Goal: Task Accomplishment & Management: Complete application form

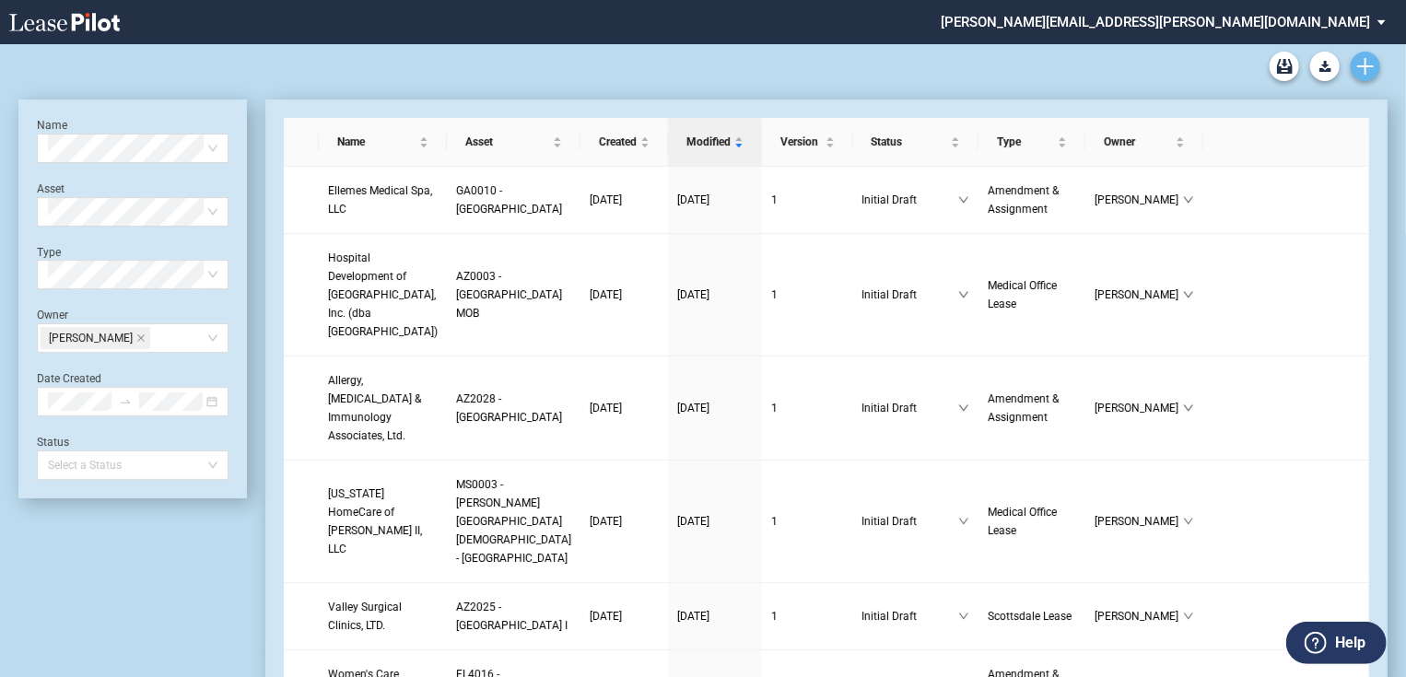
click at [1367, 61] on icon "Create new document" at bounding box center [1365, 66] width 17 height 17
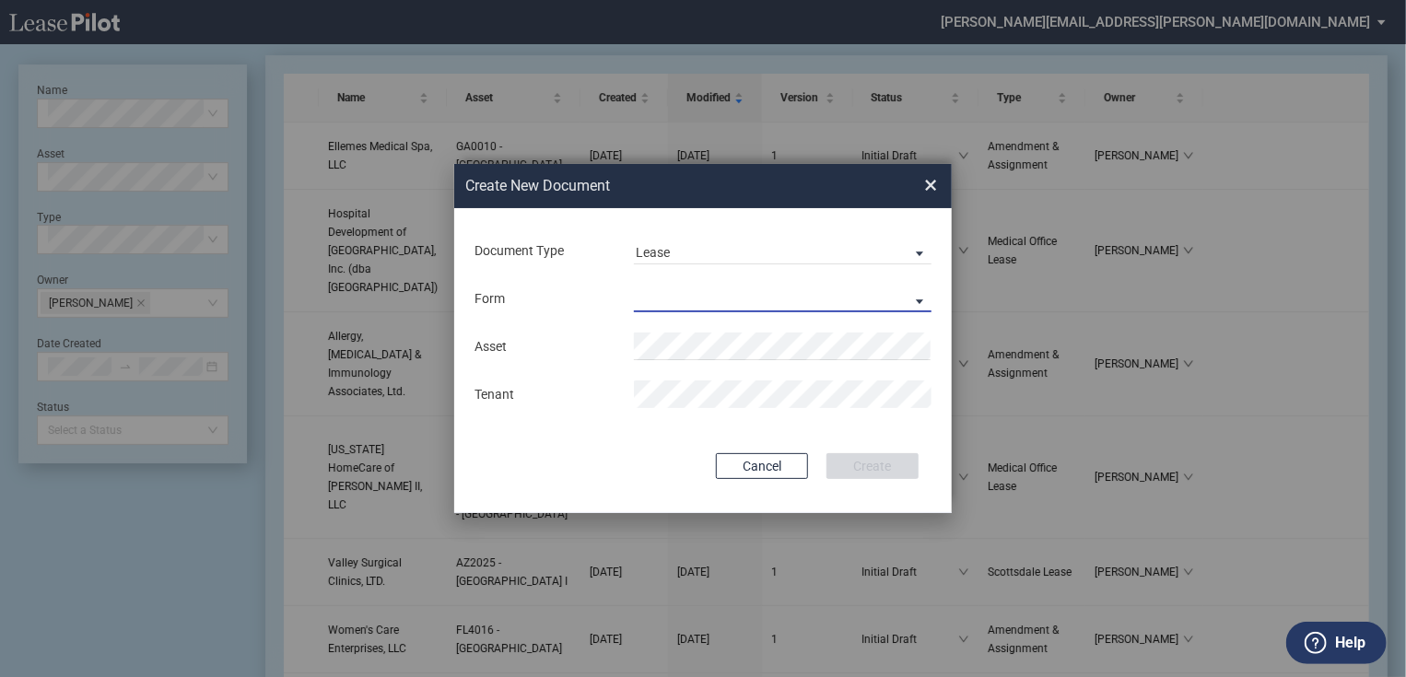
click at [689, 287] on md-select "Medical Office Lease Scottsdale Lease Louisville Lease 1370 Medical Place Lease…" at bounding box center [783, 299] width 298 height 28
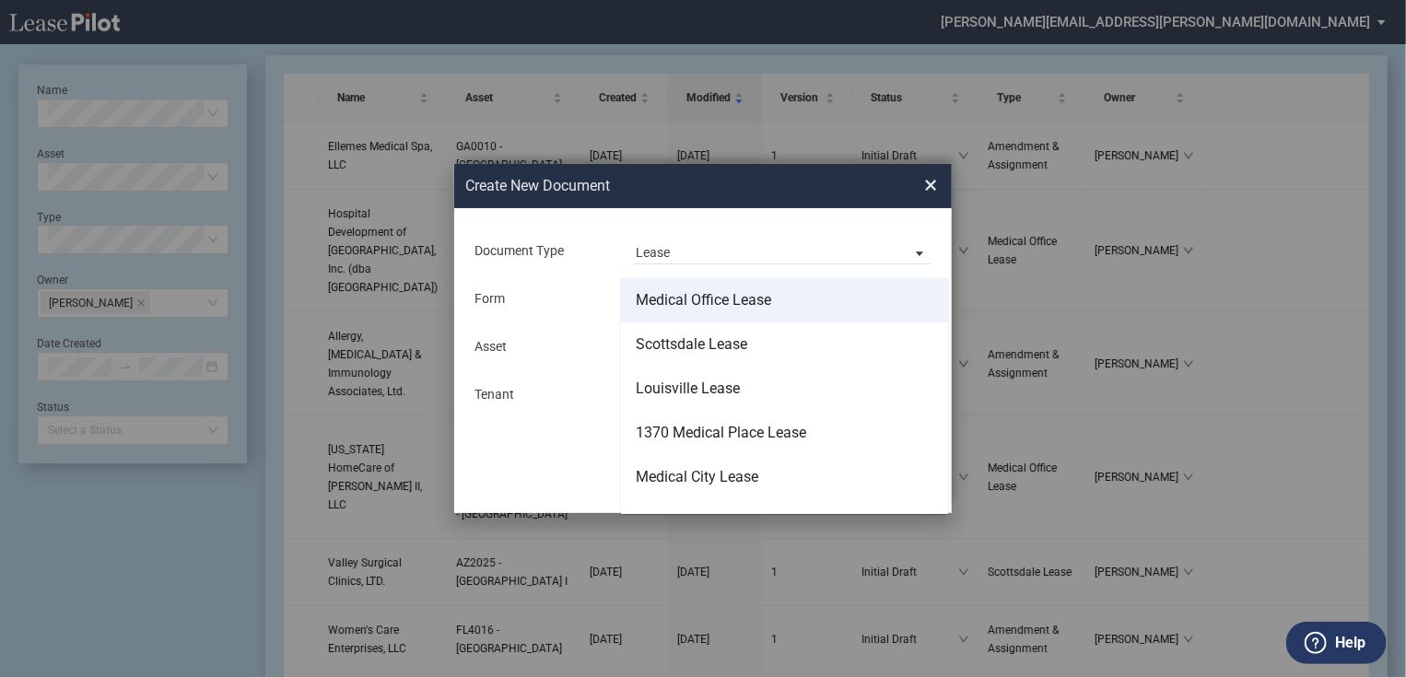
click at [675, 298] on div "Medical Office Lease" at bounding box center [703, 300] width 135 height 20
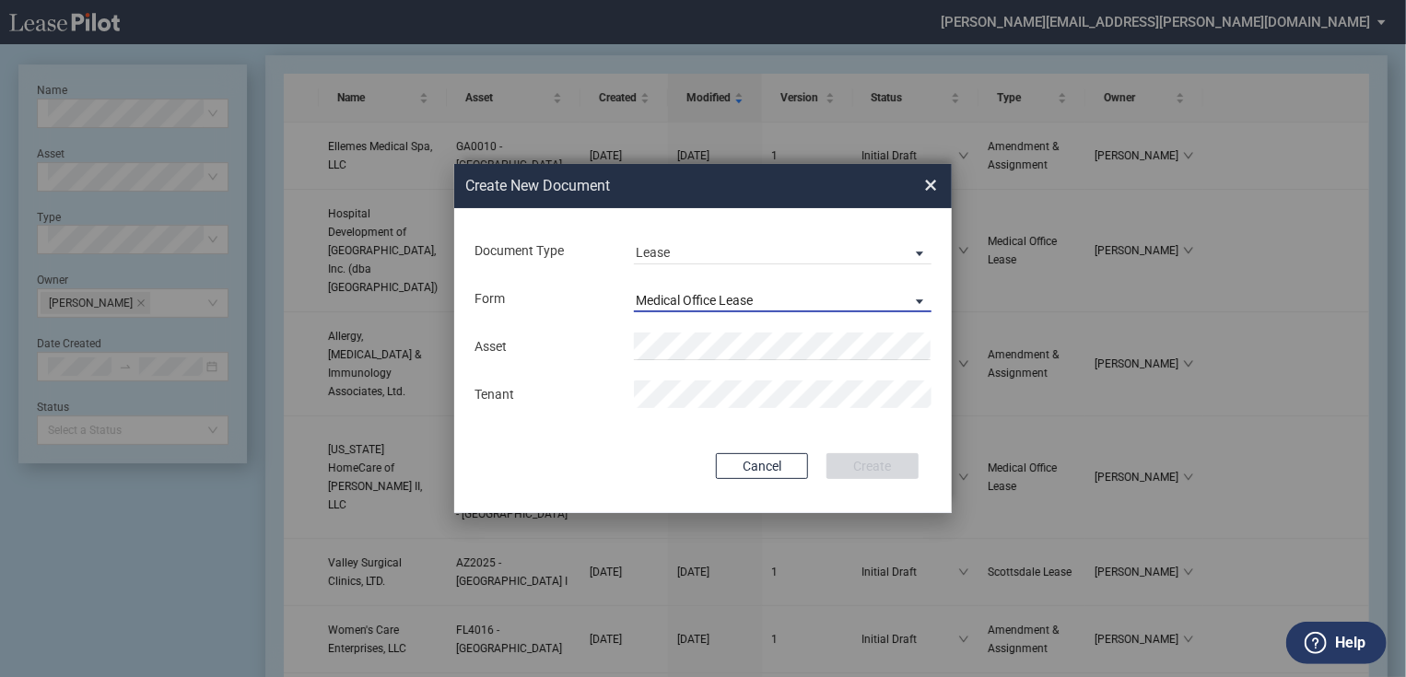
click at [672, 303] on div "Medical Office Lease" at bounding box center [694, 300] width 117 height 15
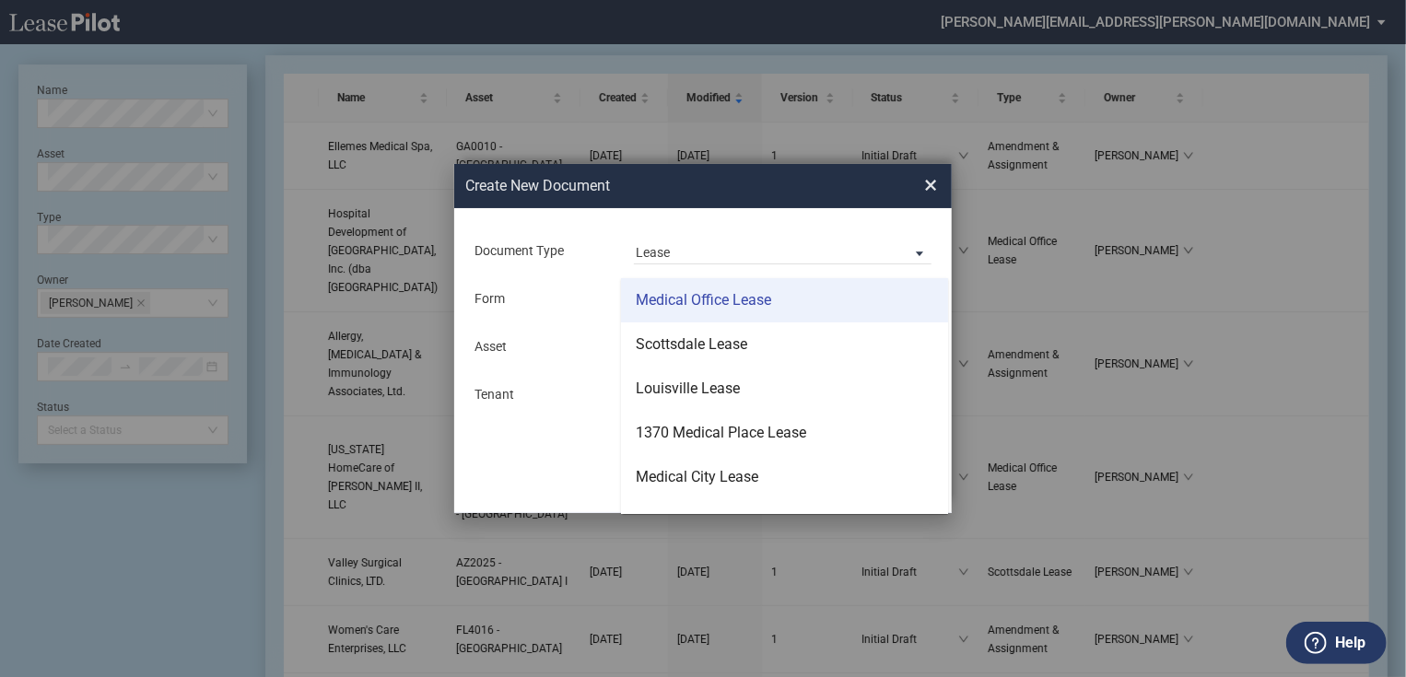
click at [662, 294] on div "Medical Office Lease" at bounding box center [703, 300] width 135 height 20
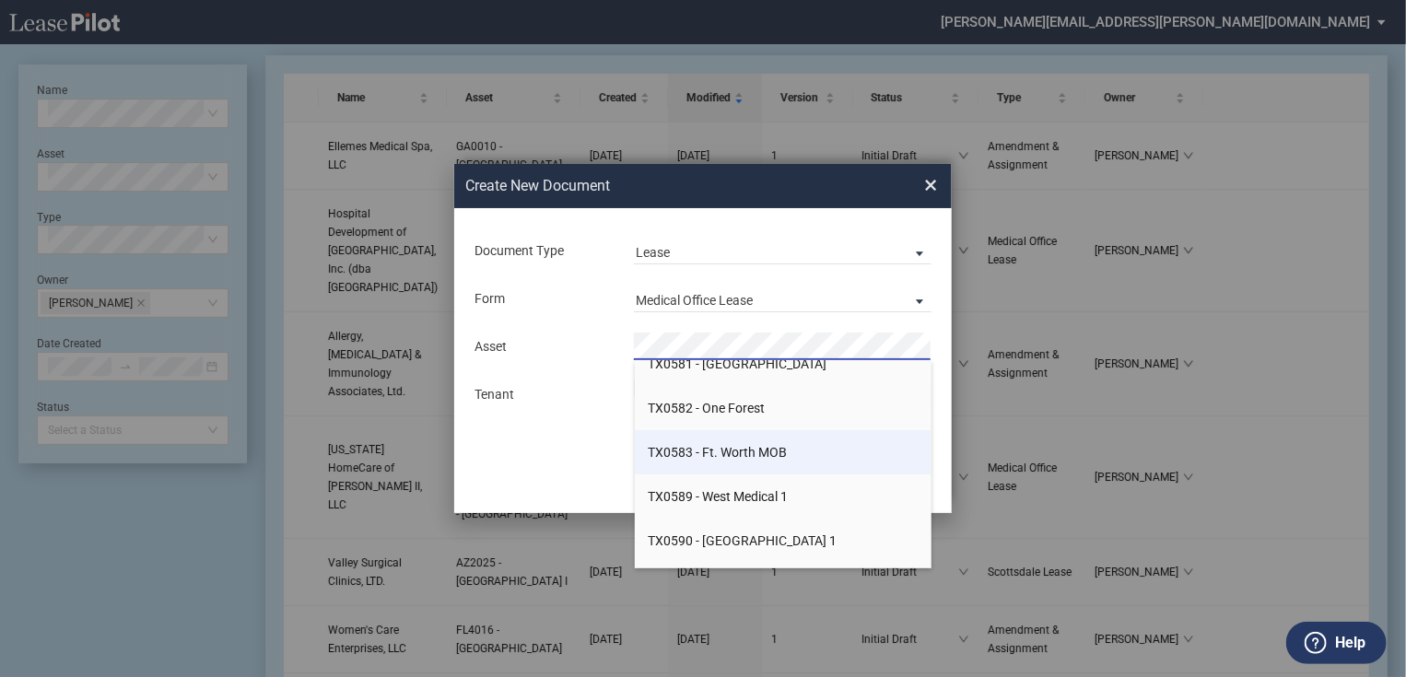
scroll to position [20915, 0]
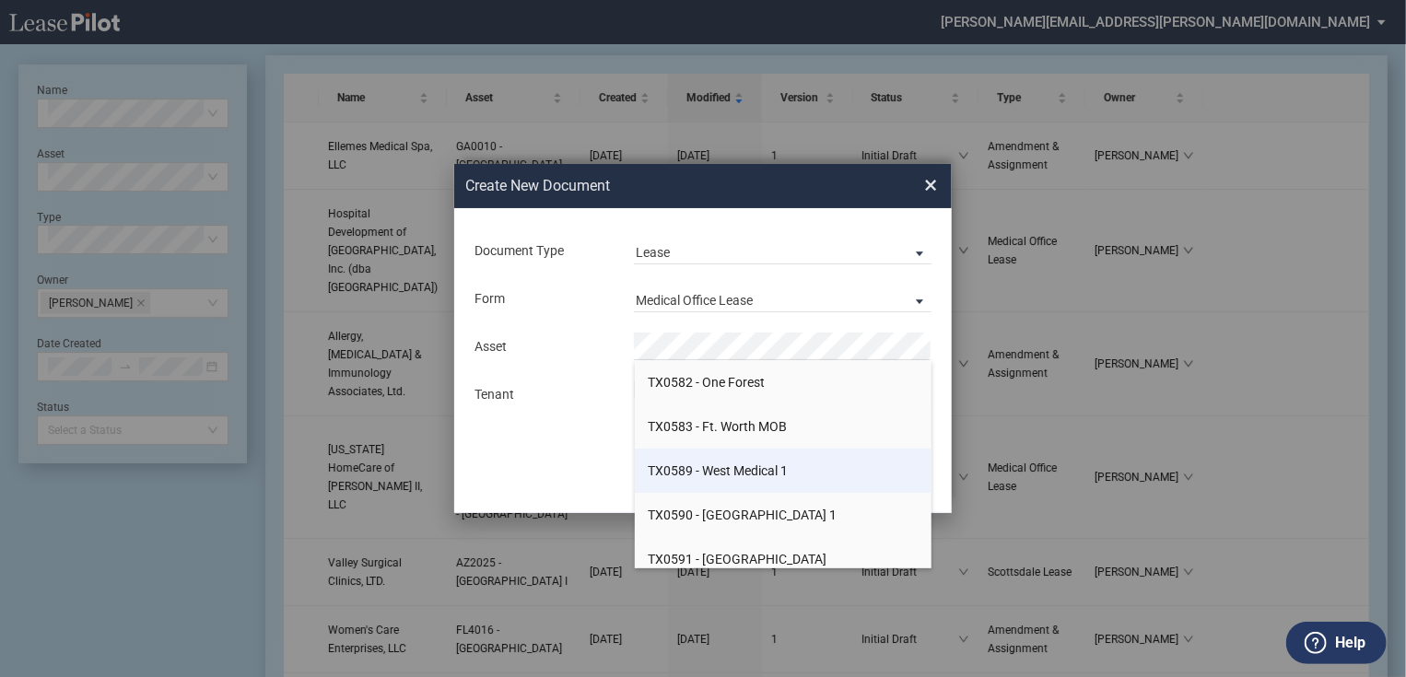
click at [686, 476] on span "TX0589 - West Medical 1" at bounding box center [719, 470] width 140 height 15
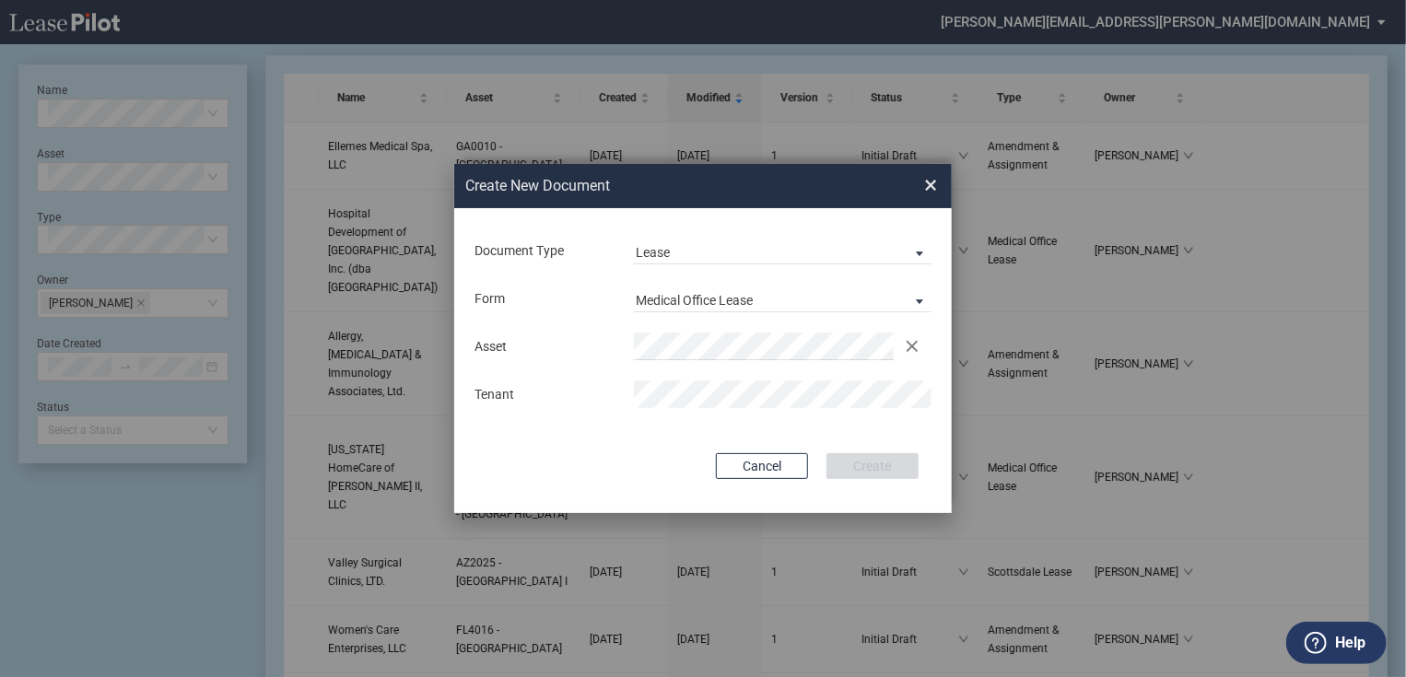
click at [547, 403] on div "Tenant" at bounding box center [702, 394] width 479 height 28
click at [867, 470] on button "Create" at bounding box center [872, 466] width 92 height 26
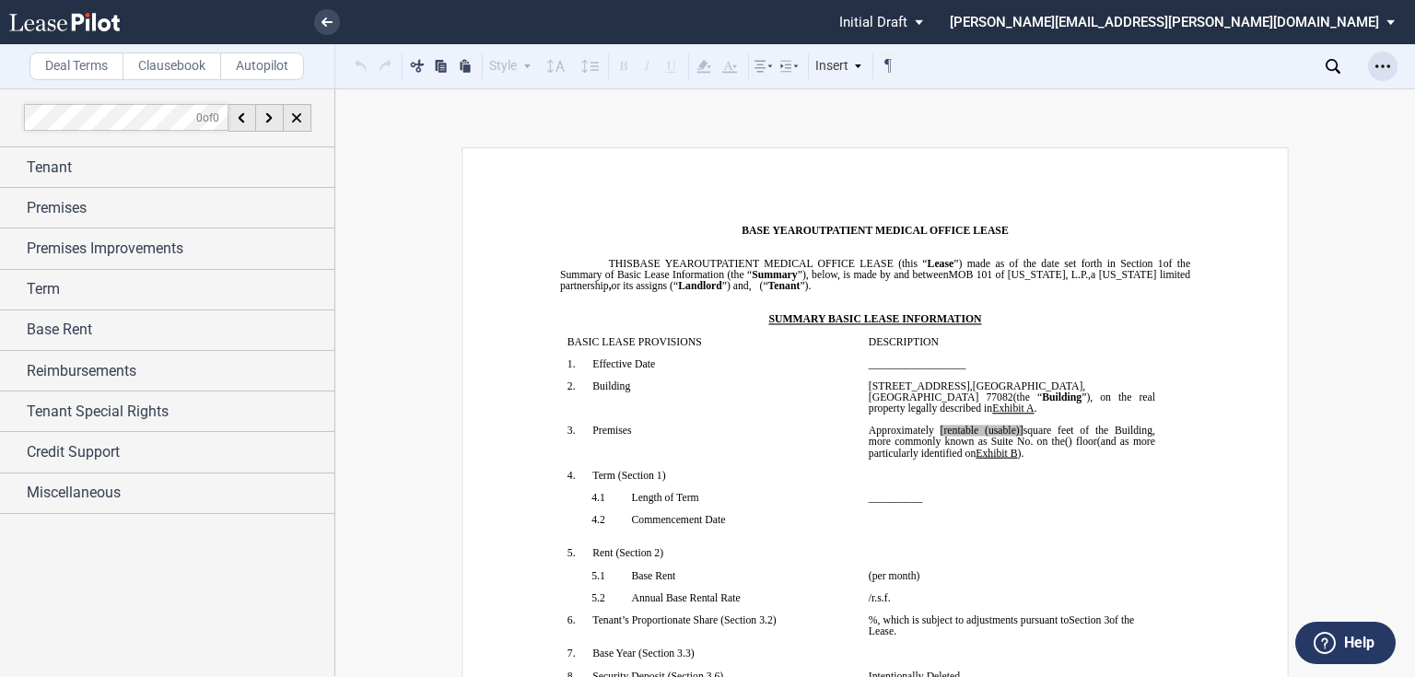
click at [1374, 69] on div "Open Lease options menu" at bounding box center [1382, 66] width 29 height 29
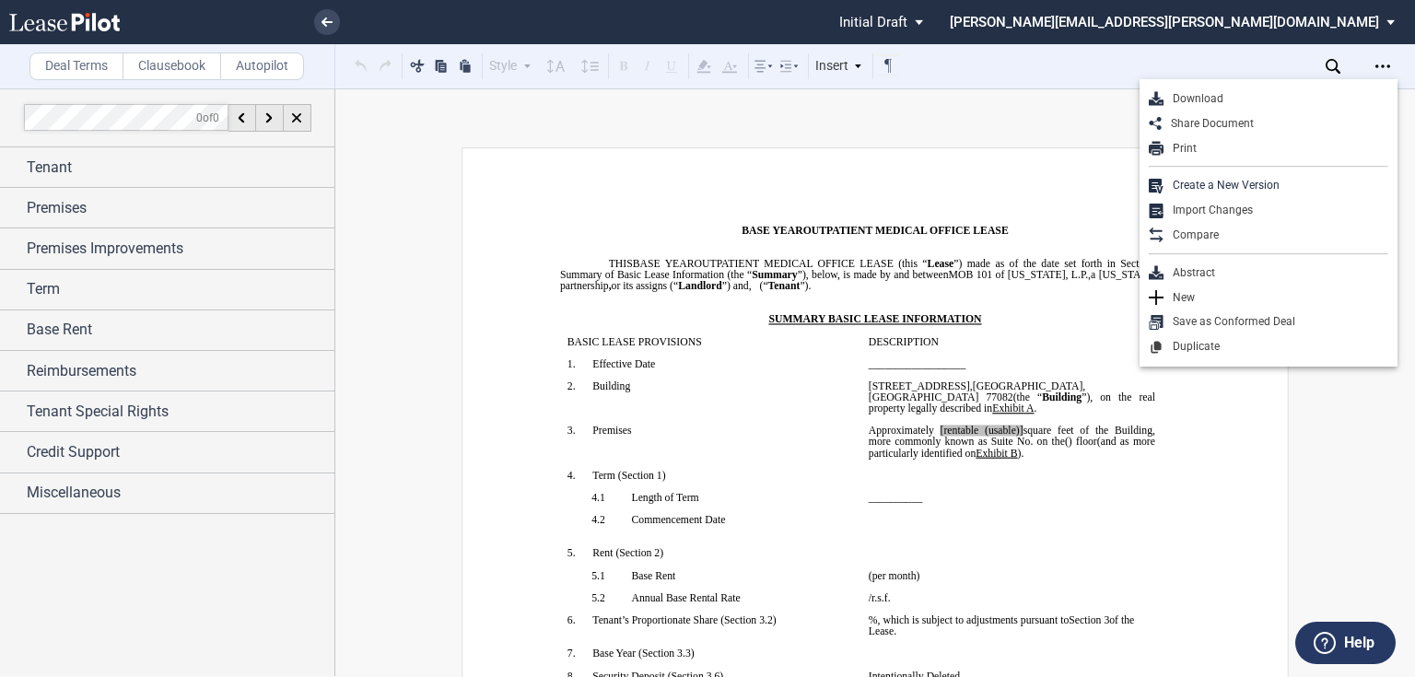
drag, startPoint x: 1231, startPoint y: 108, endPoint x: 1191, endPoint y: 103, distance: 39.9
click at [1231, 107] on div "Download" at bounding box center [1269, 99] width 258 height 25
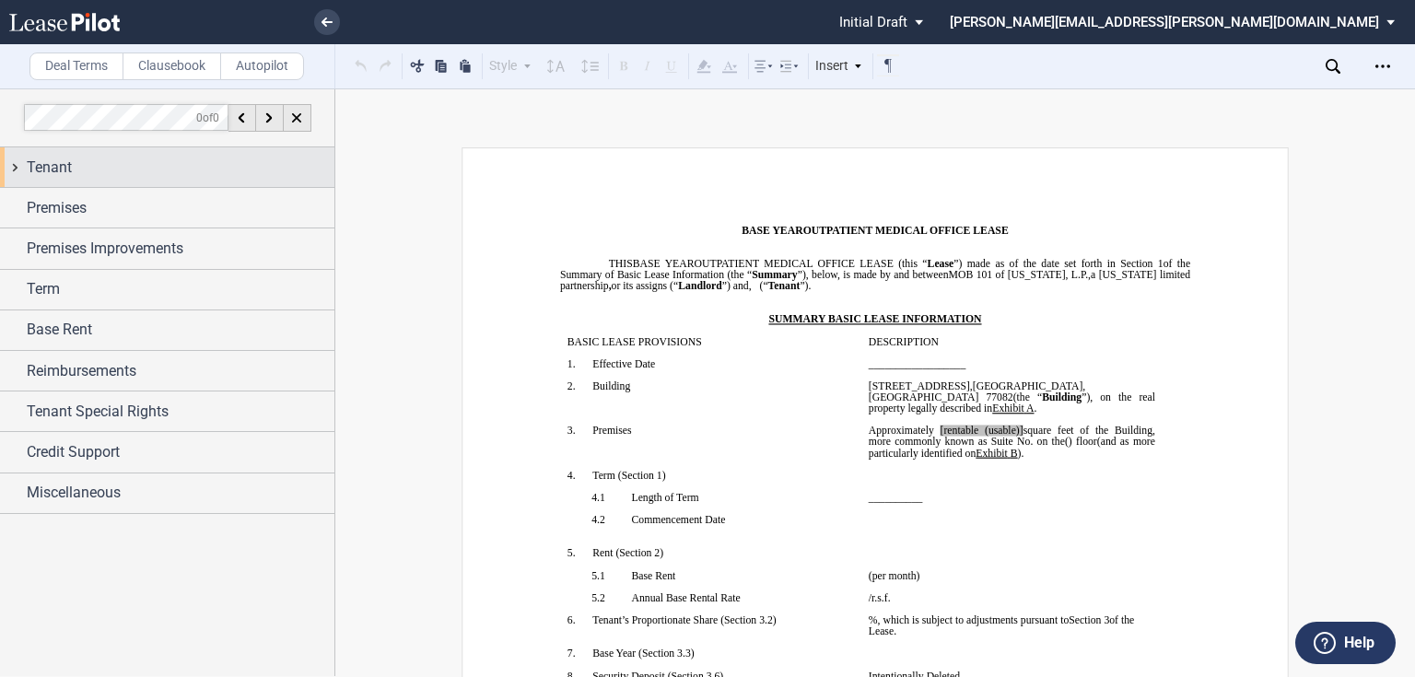
click at [60, 170] on span "Tenant" at bounding box center [49, 168] width 45 height 22
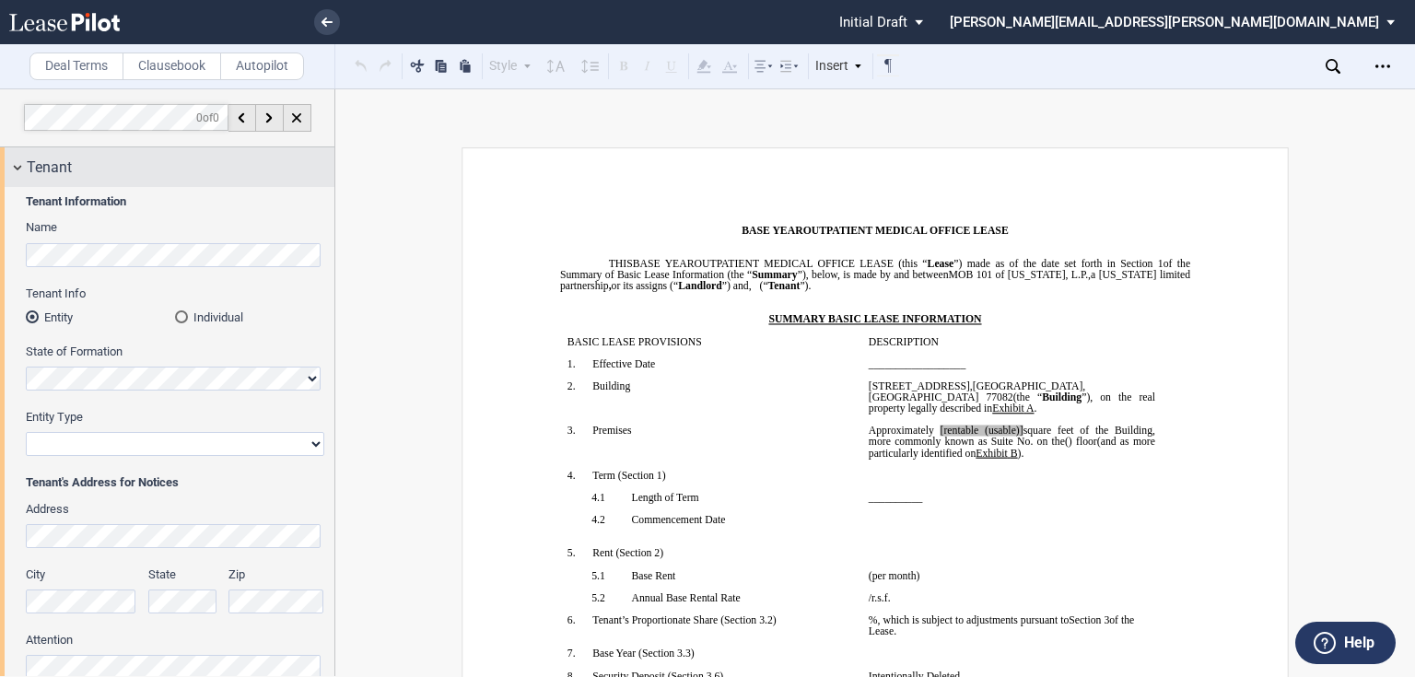
click at [90, 158] on div "Tenant" at bounding box center [181, 168] width 308 height 22
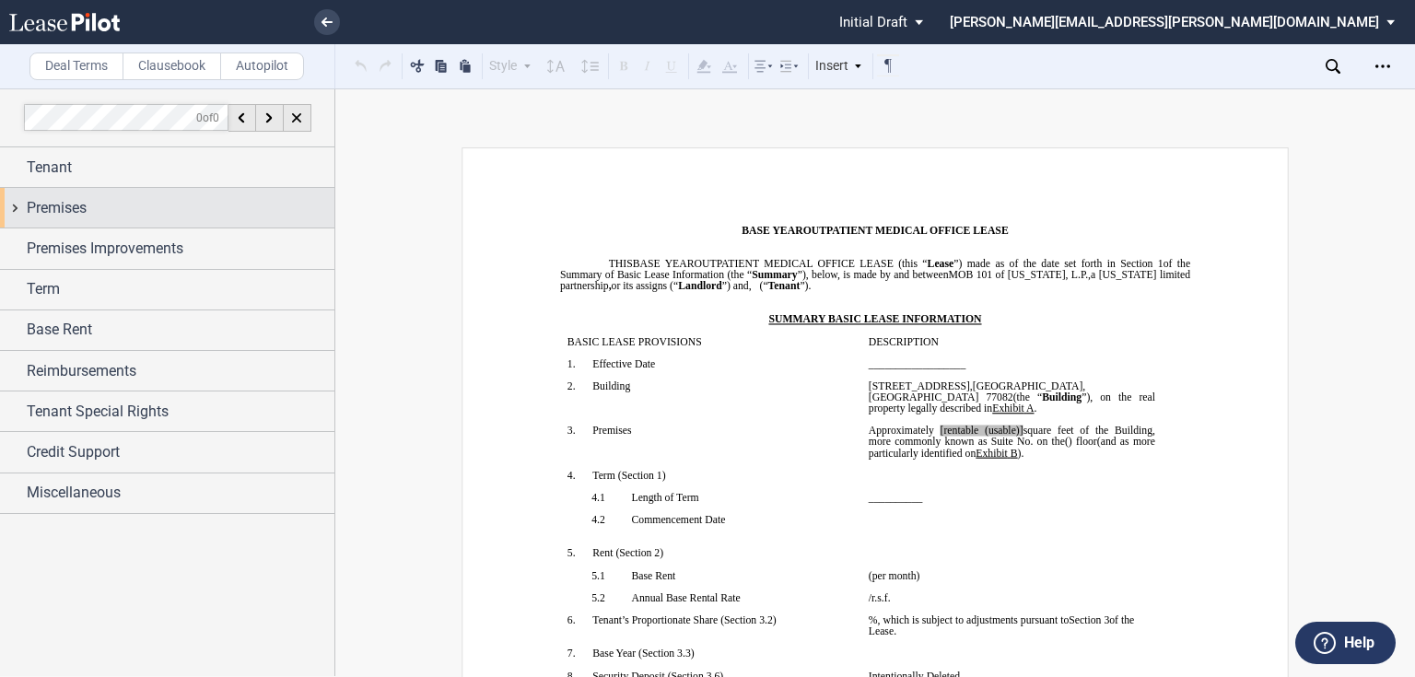
click at [97, 208] on div "Premises" at bounding box center [181, 208] width 308 height 22
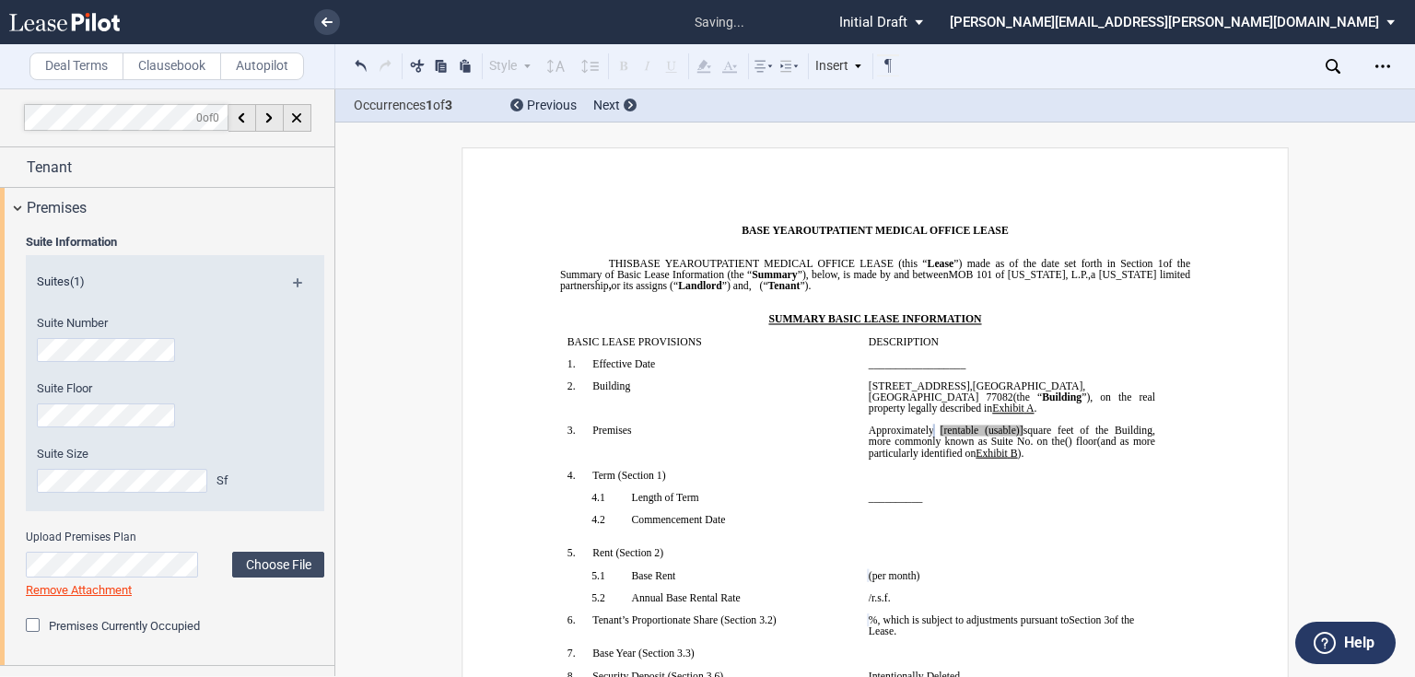
click at [29, 415] on div "Suite Floor" at bounding box center [150, 412] width 249 height 65
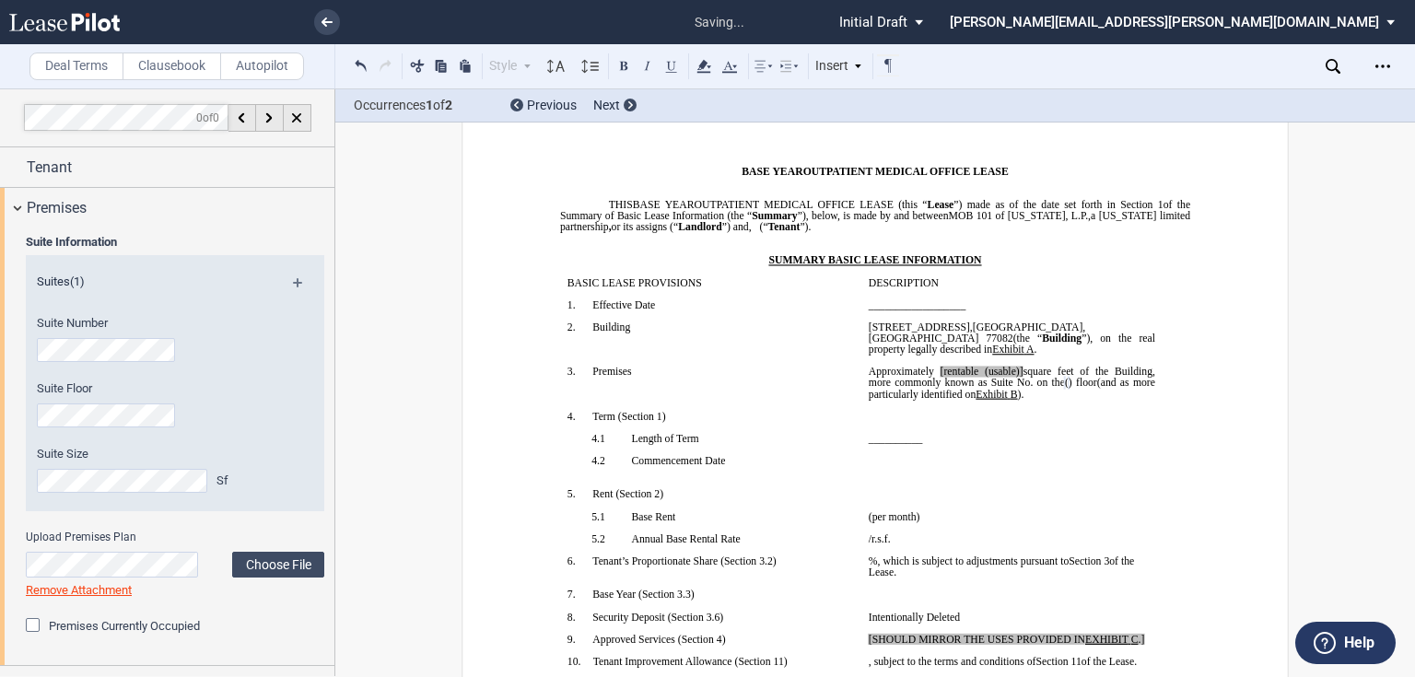
scroll to position [74, 0]
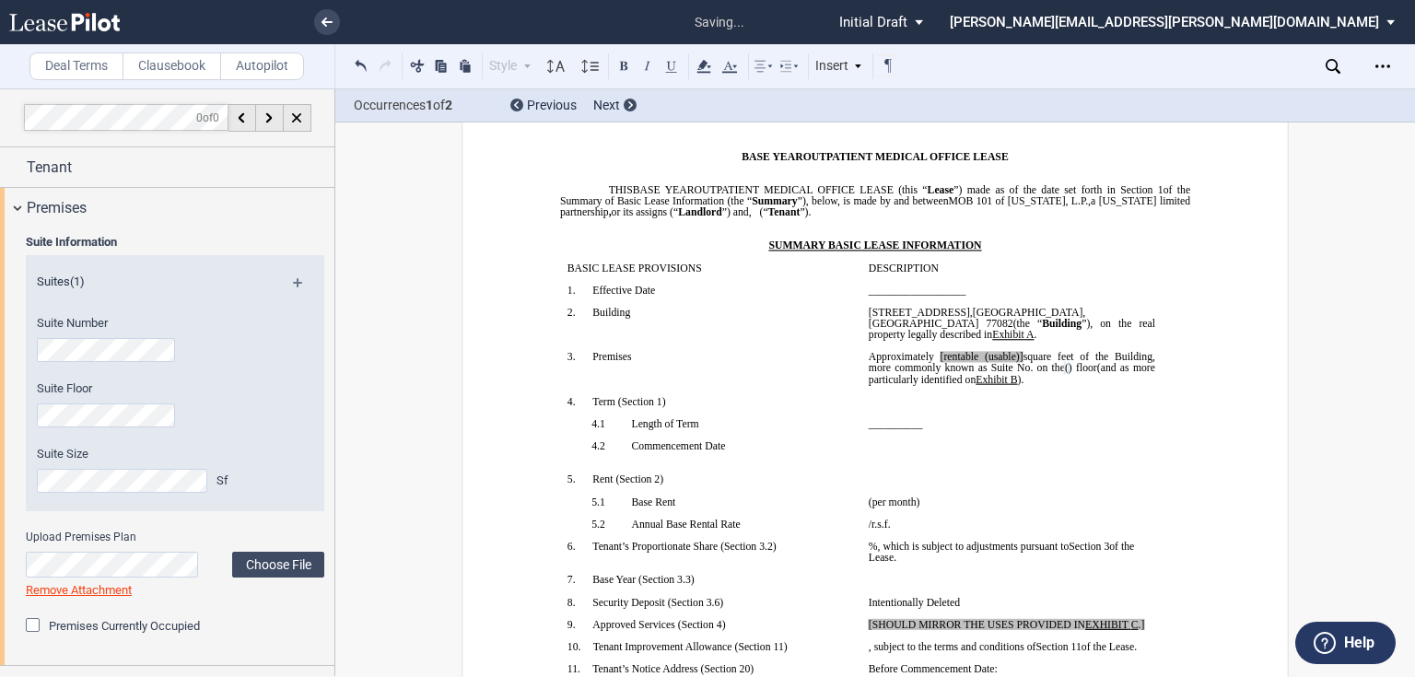
click at [1053, 373] on span "square feet of the Building, more commonly known as Suite No." at bounding box center [1013, 362] width 289 height 22
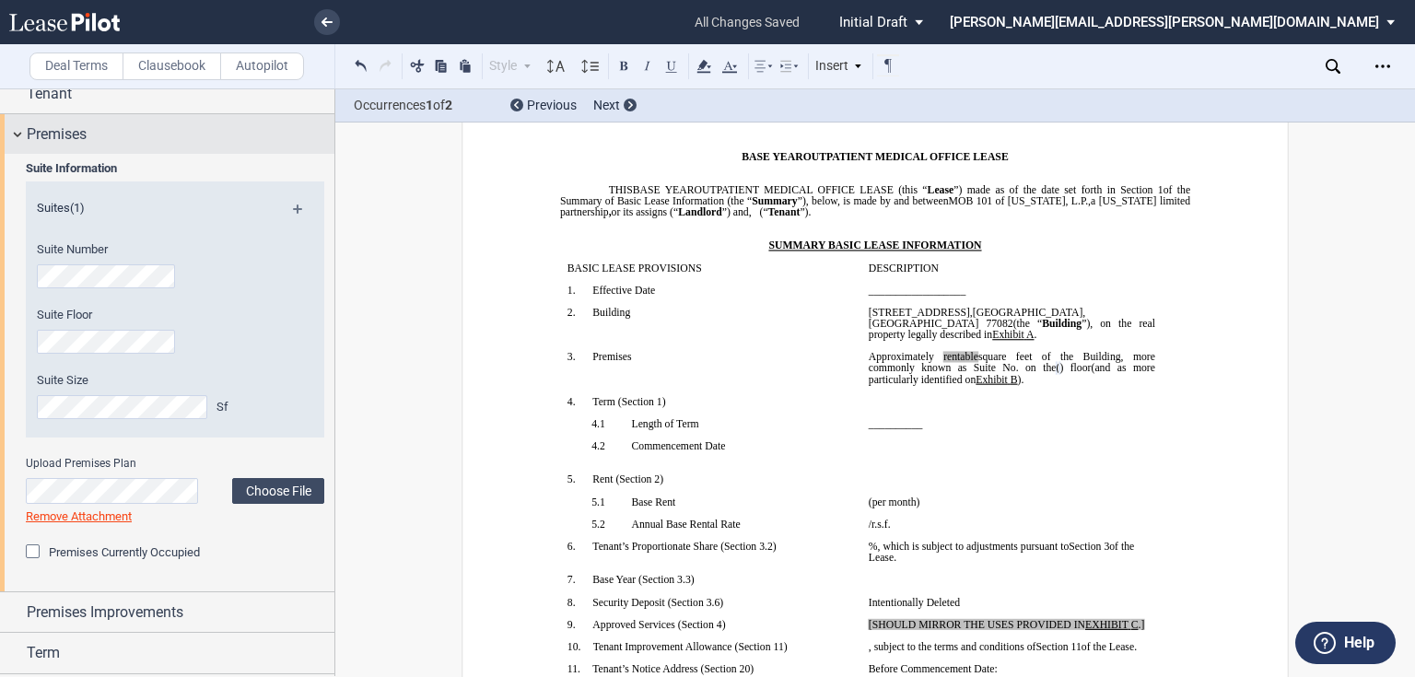
click at [113, 138] on div "Premises" at bounding box center [181, 134] width 308 height 22
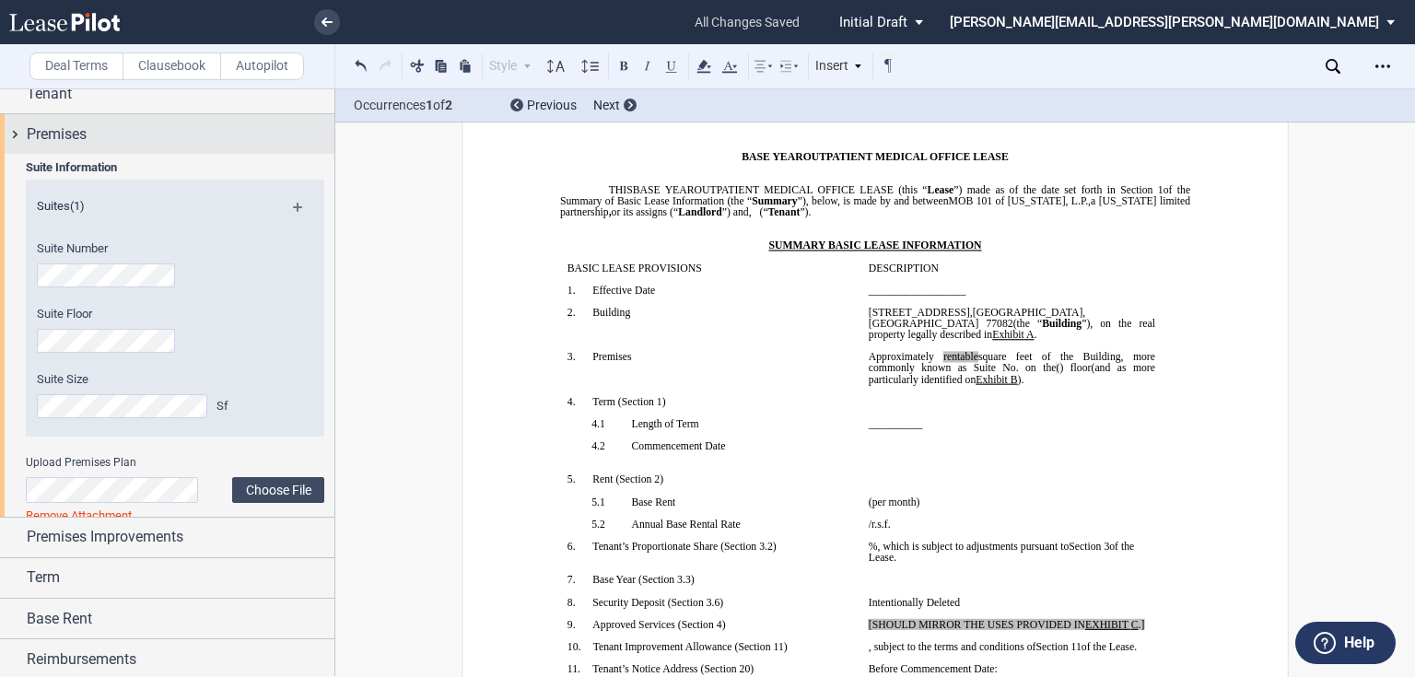
scroll to position [0, 0]
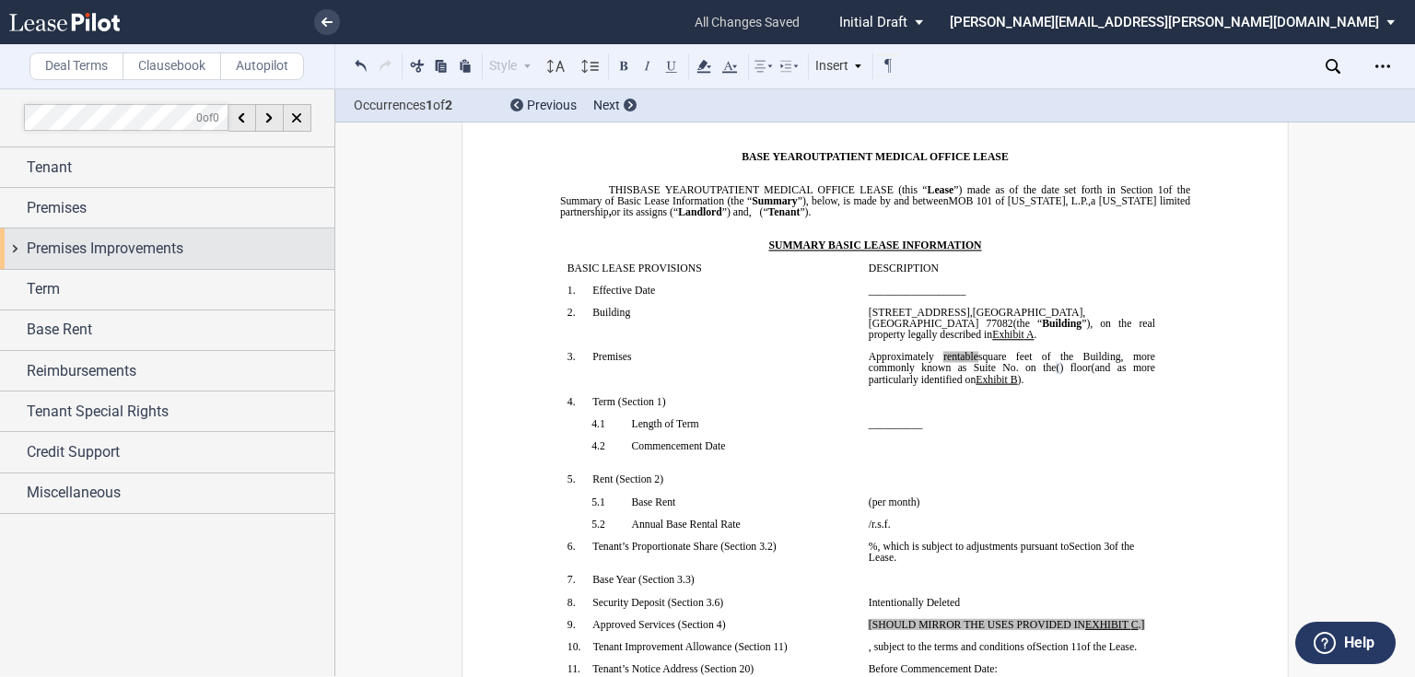
click at [89, 258] on span "Premises Improvements" at bounding box center [105, 249] width 157 height 22
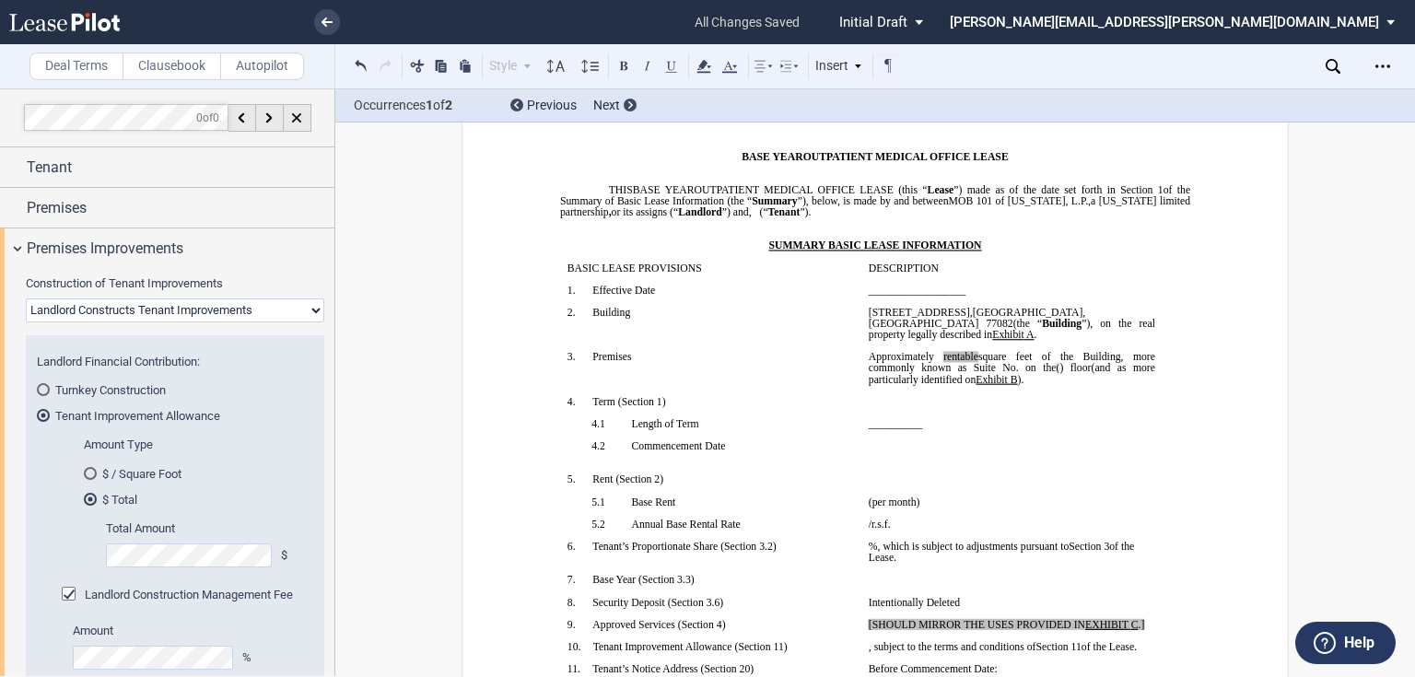
click at [103, 306] on select "Landlord Constructs Tenant Improvements Tenant Constructs Tenant Improvements "…" at bounding box center [175, 310] width 298 height 24
select select "none"
click at [26, 298] on select "Landlord Constructs Tenant Improvements Tenant Constructs Tenant Improvements "…" at bounding box center [175, 310] width 298 height 24
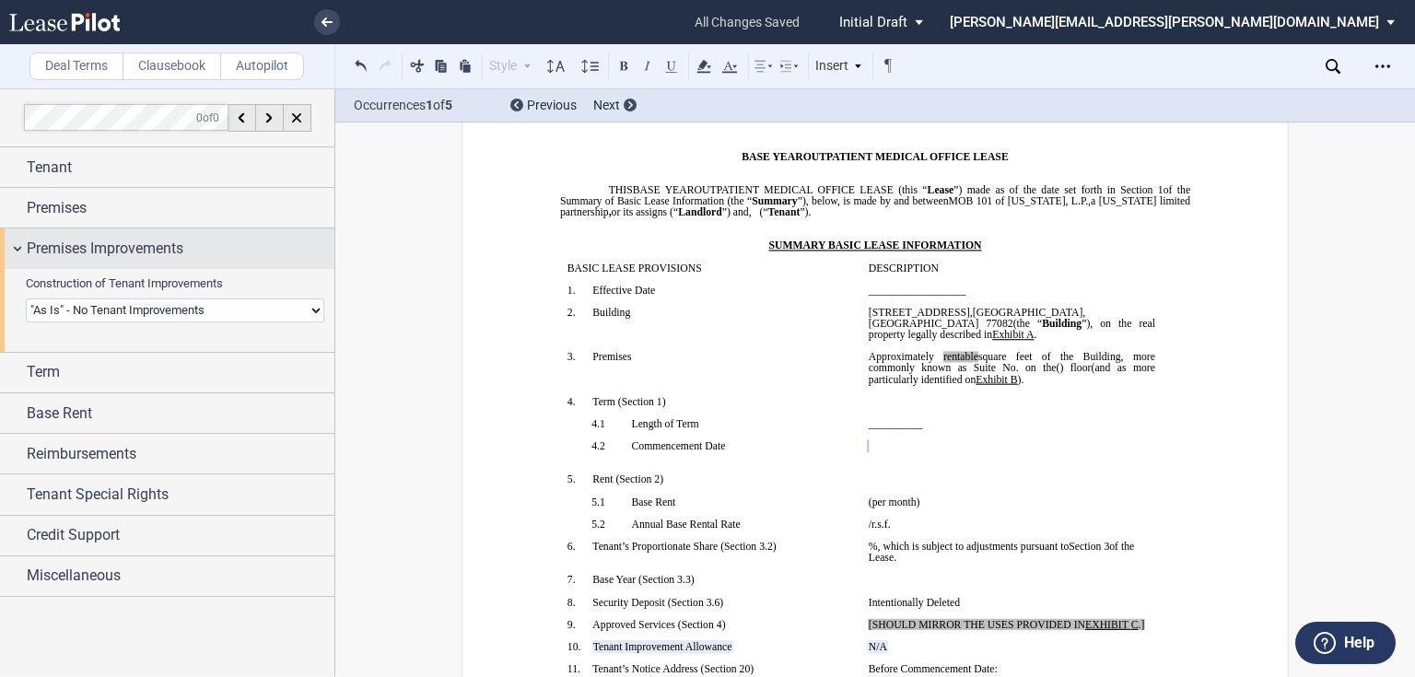
click at [54, 242] on span "Premises Improvements" at bounding box center [105, 249] width 157 height 22
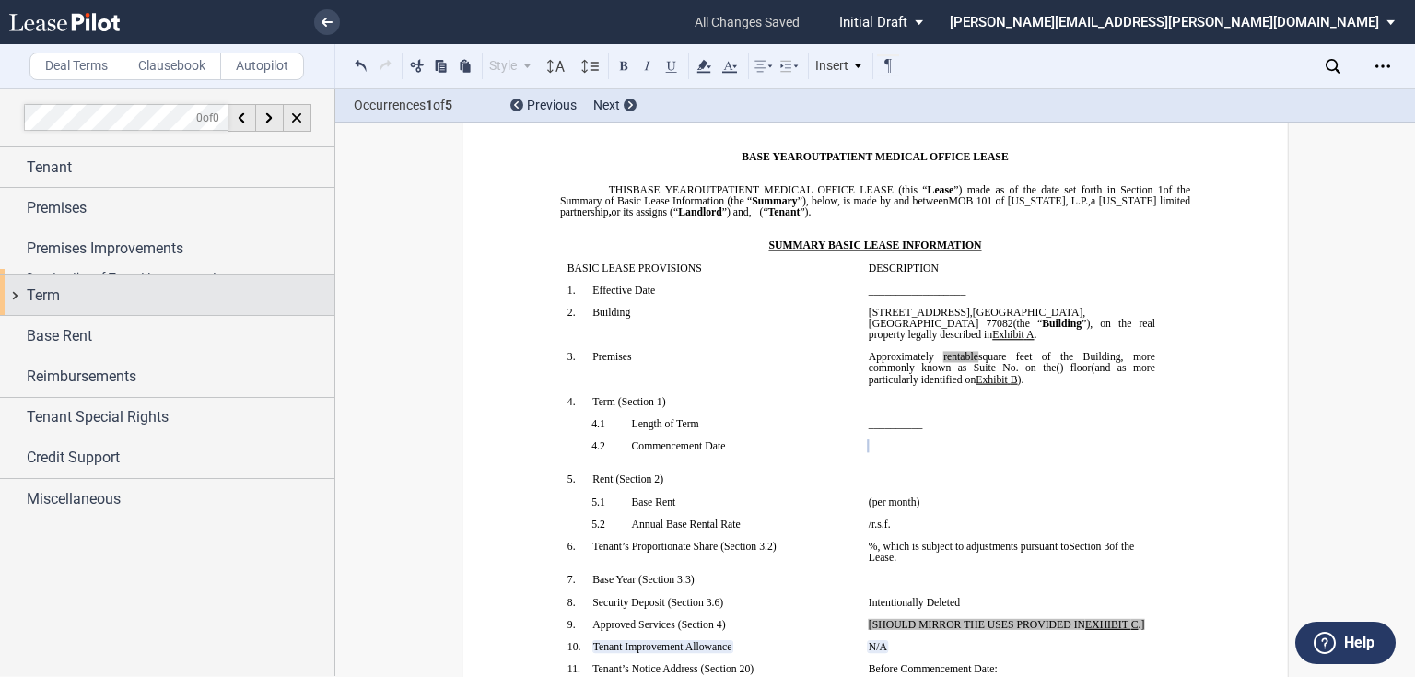
click at [49, 275] on div "Term" at bounding box center [167, 295] width 334 height 40
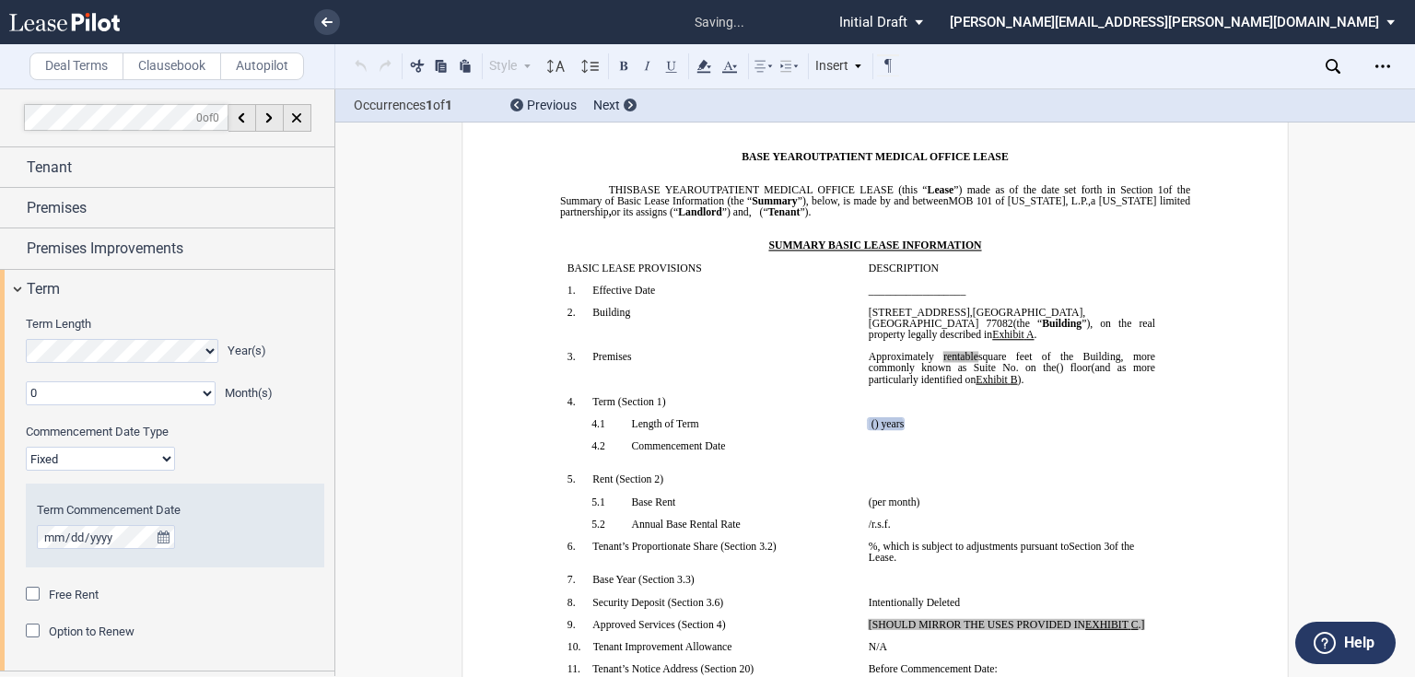
click at [136, 452] on select "Fixed Floating" at bounding box center [100, 459] width 149 height 24
select select "floating"
click at [26, 447] on select "Fixed Floating" at bounding box center [100, 459] width 149 height 24
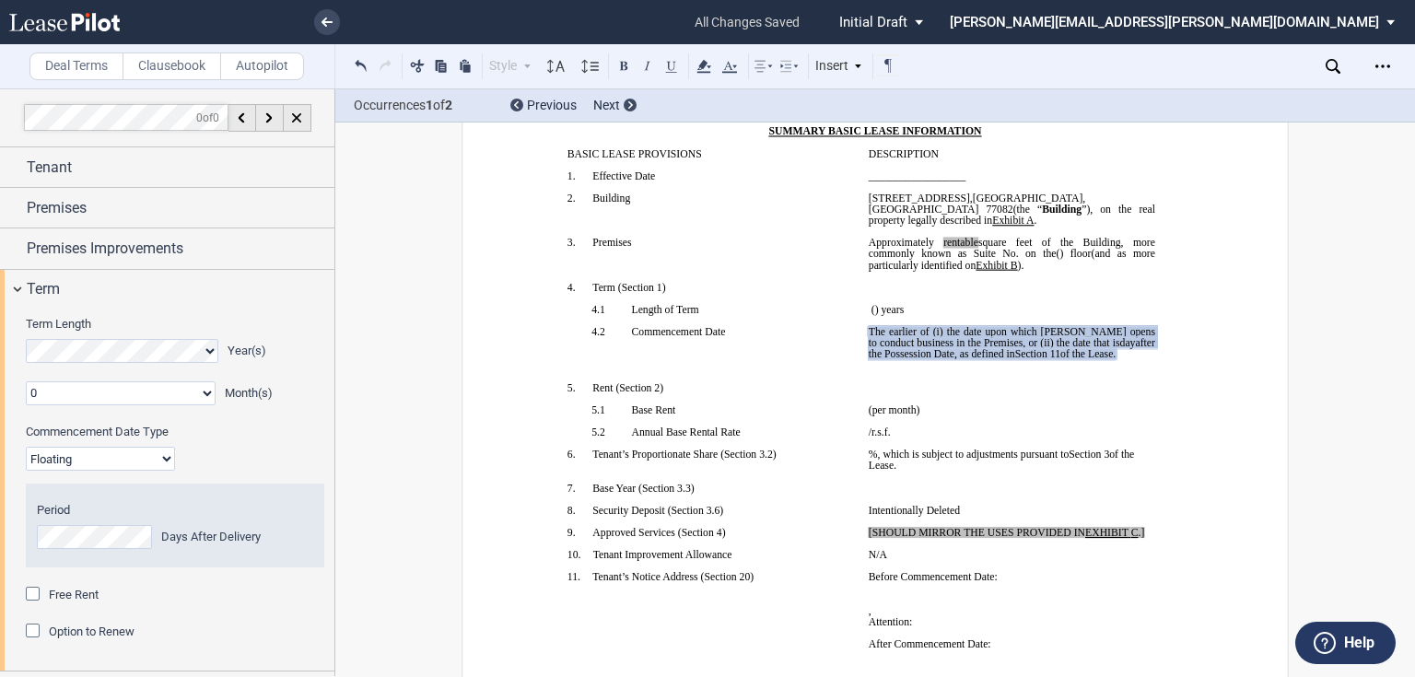
scroll to position [193, 0]
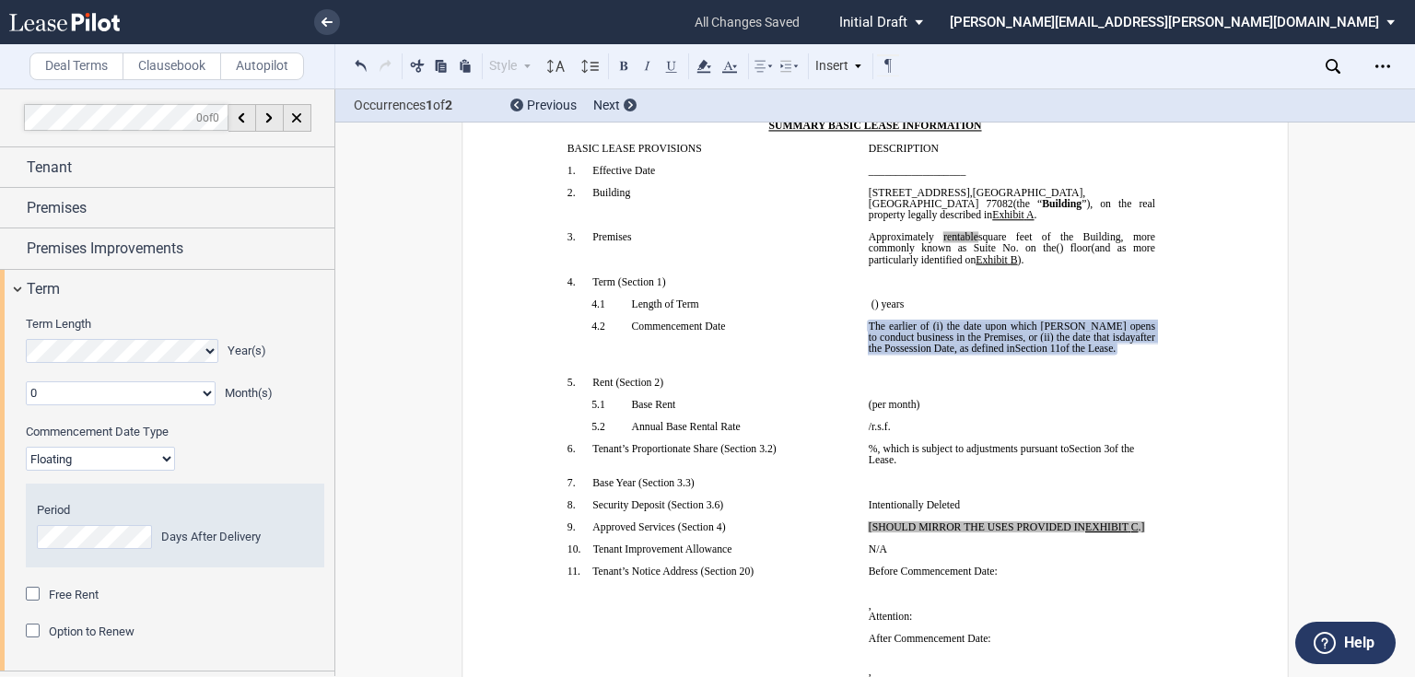
click at [869, 354] on span "after the Possession Date, as defined in" at bounding box center [1013, 343] width 289 height 22
click at [969, 343] on span "the date upon which [PERSON_NAME] opens to conduct business in the Premises, or…" at bounding box center [1013, 332] width 289 height 22
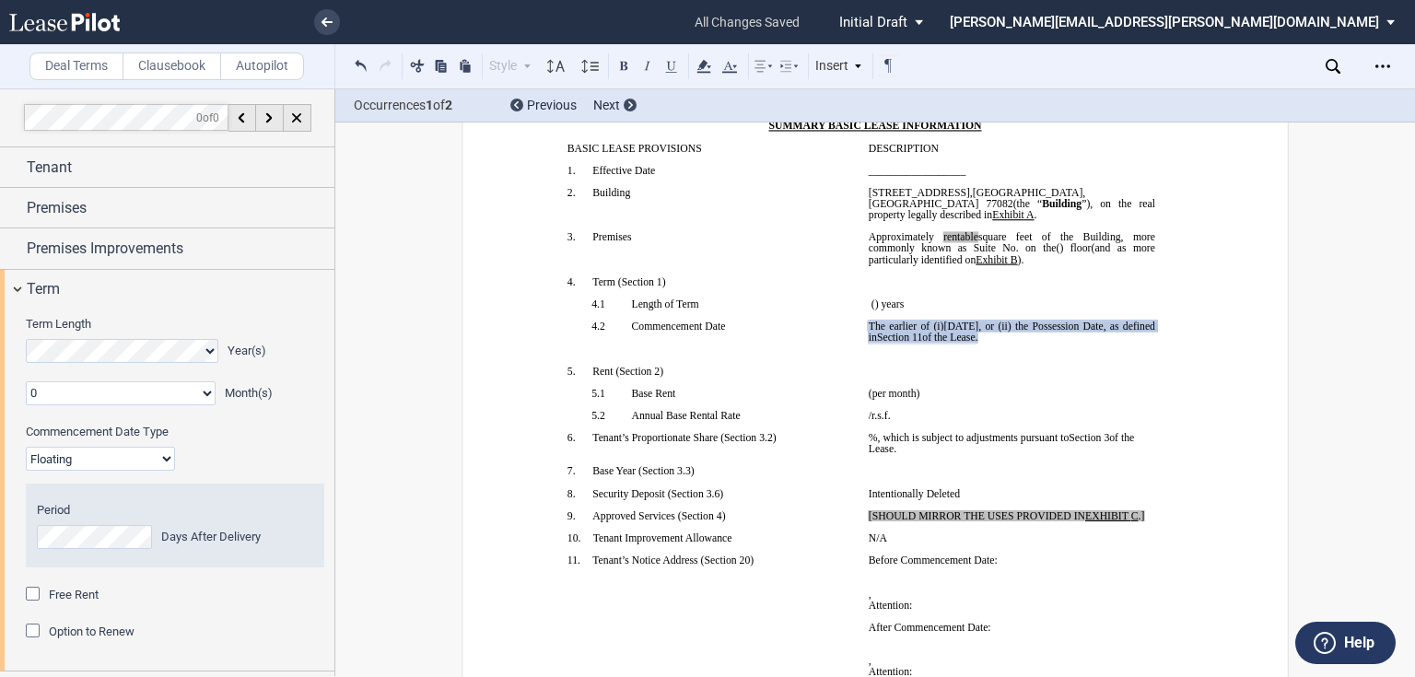
scroll to position [267, 0]
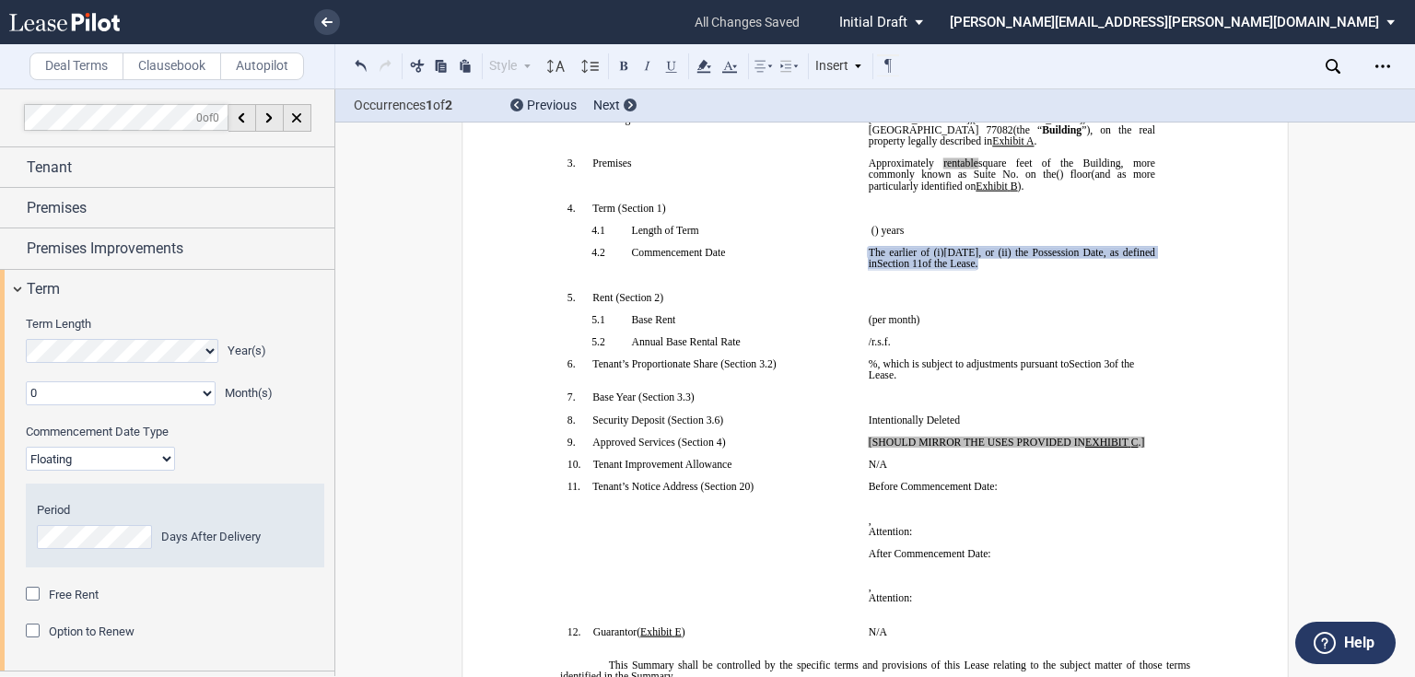
drag, startPoint x: 33, startPoint y: 630, endPoint x: 121, endPoint y: 590, distance: 96.4
click at [33, 630] on div "Option to Renew" at bounding box center [35, 633] width 18 height 18
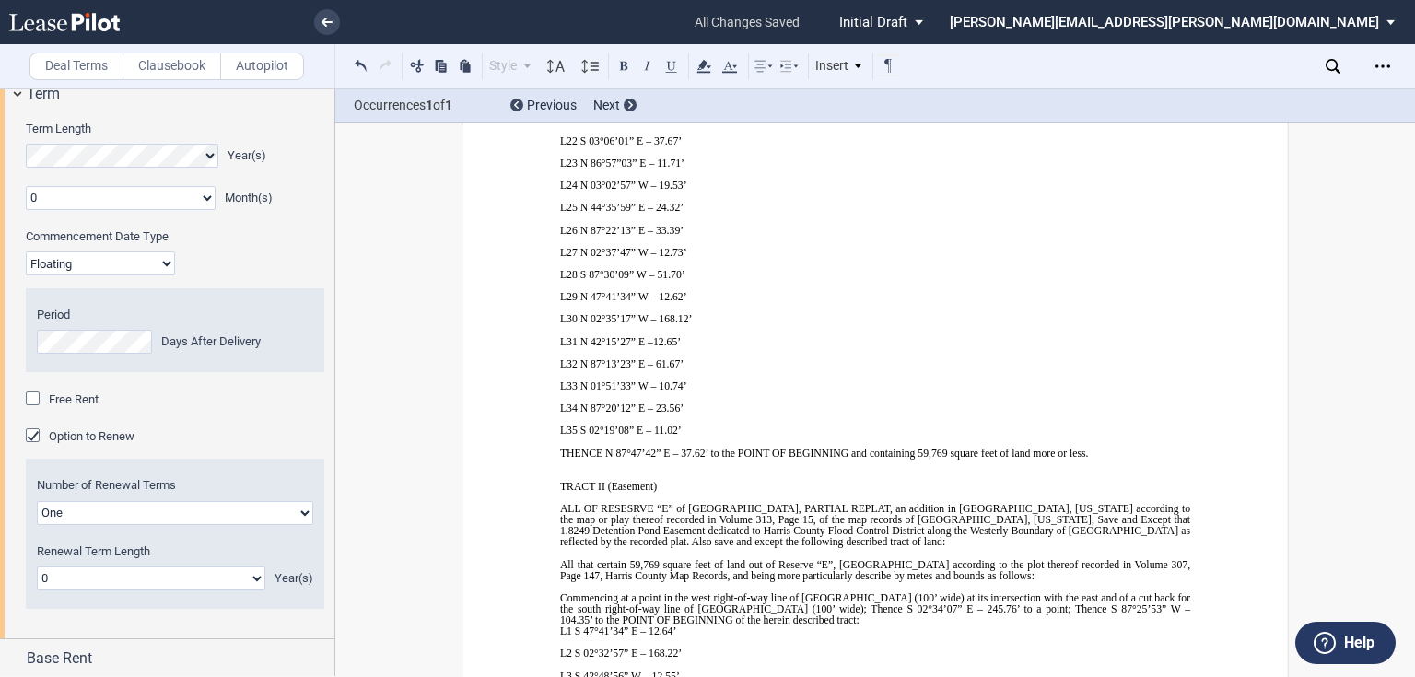
scroll to position [221, 0]
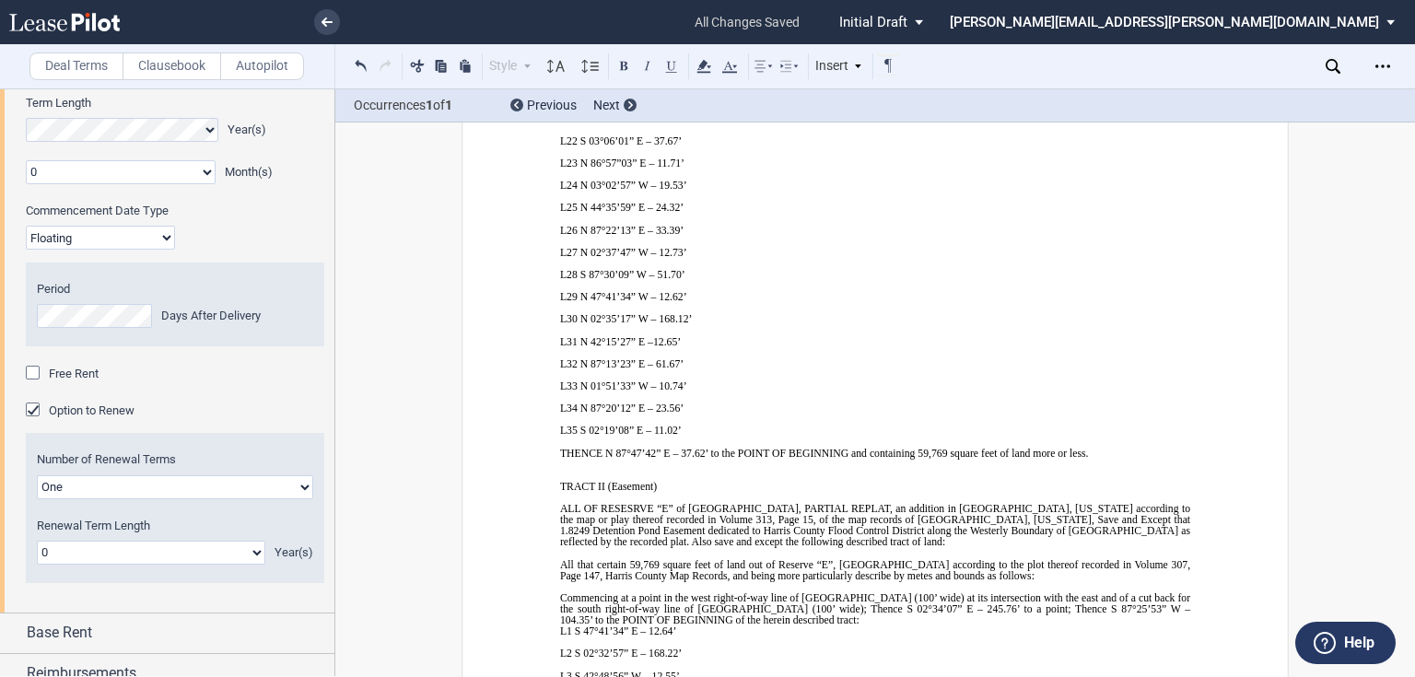
click at [137, 553] on select "0 1 2 3 4 5 6 7 8 9 10 11 12 13 14 15 16 17 18 19 20" at bounding box center [151, 553] width 228 height 24
select select "number:2"
click at [37, 541] on select "0 1 2 3 4 5 6 7 8 9 10 11 12 13 14 15 16 17 18 19 20" at bounding box center [151, 553] width 228 height 24
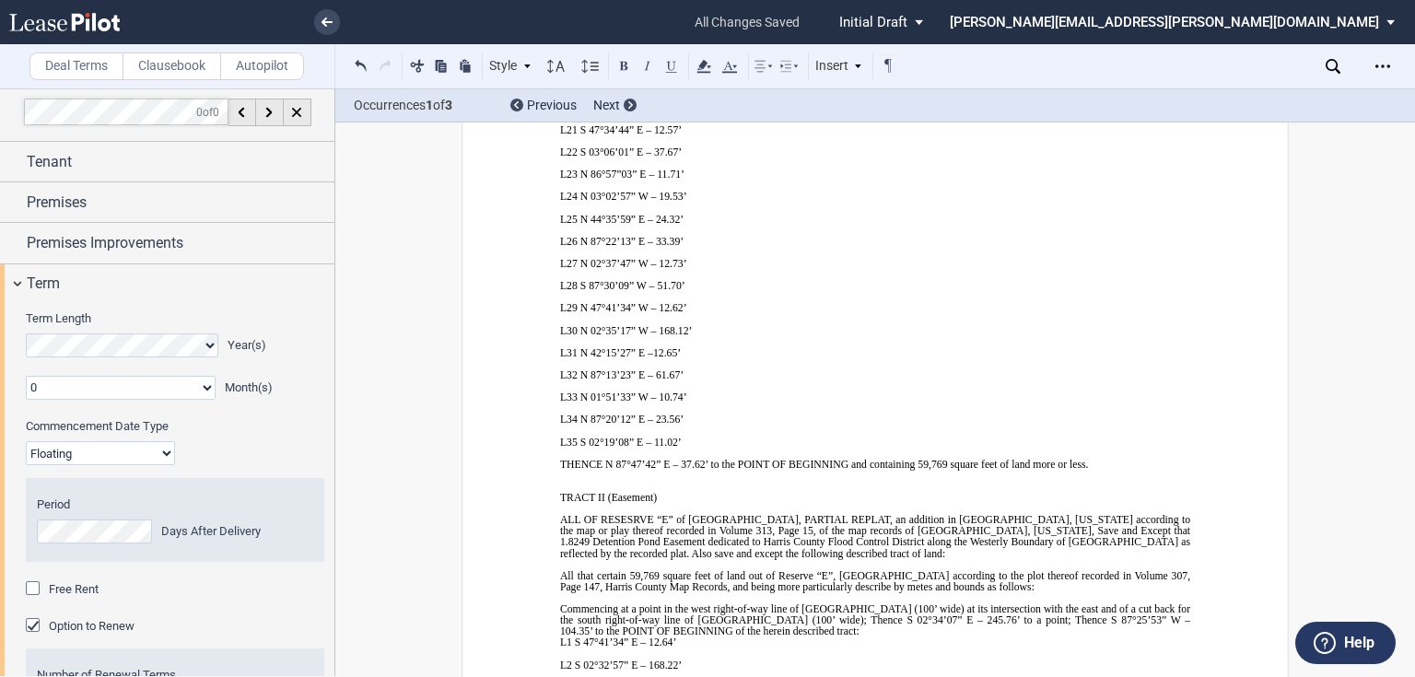
scroll to position [0, 0]
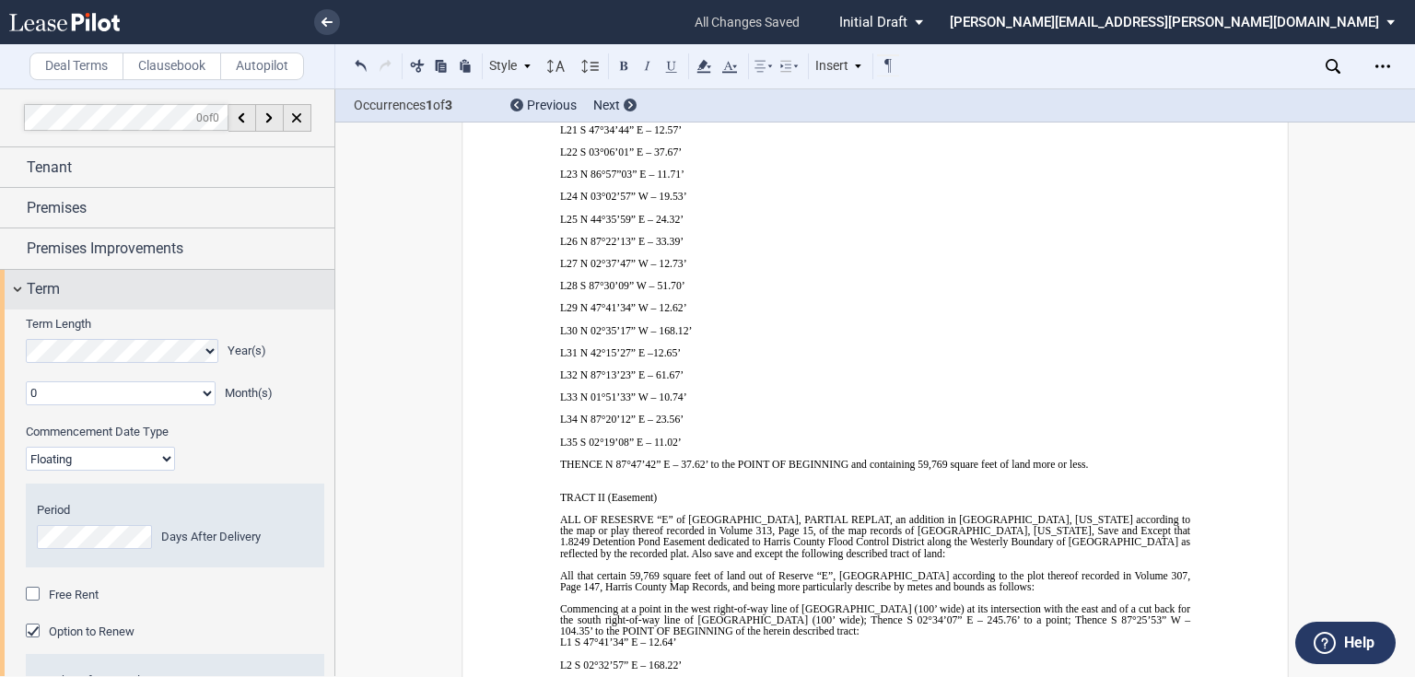
click at [177, 278] on div "Term" at bounding box center [181, 289] width 308 height 22
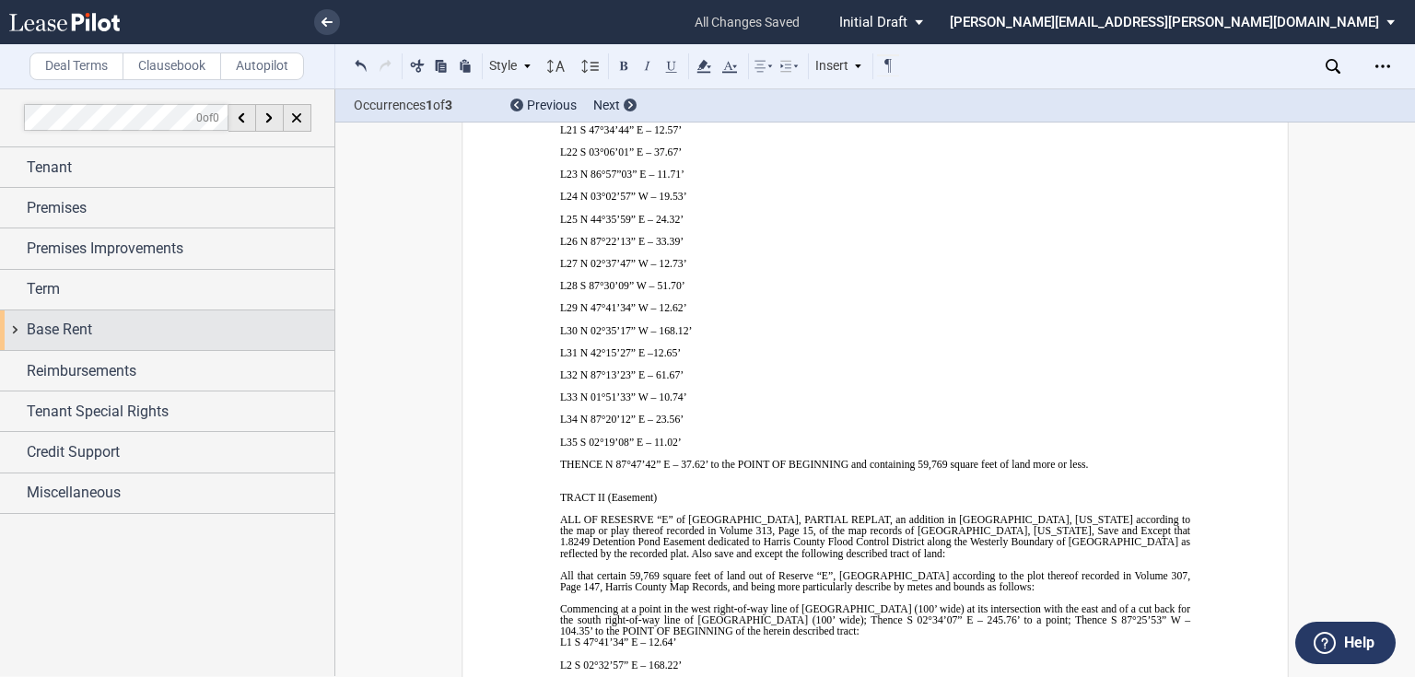
click at [173, 321] on div "Base Rent" at bounding box center [181, 330] width 308 height 22
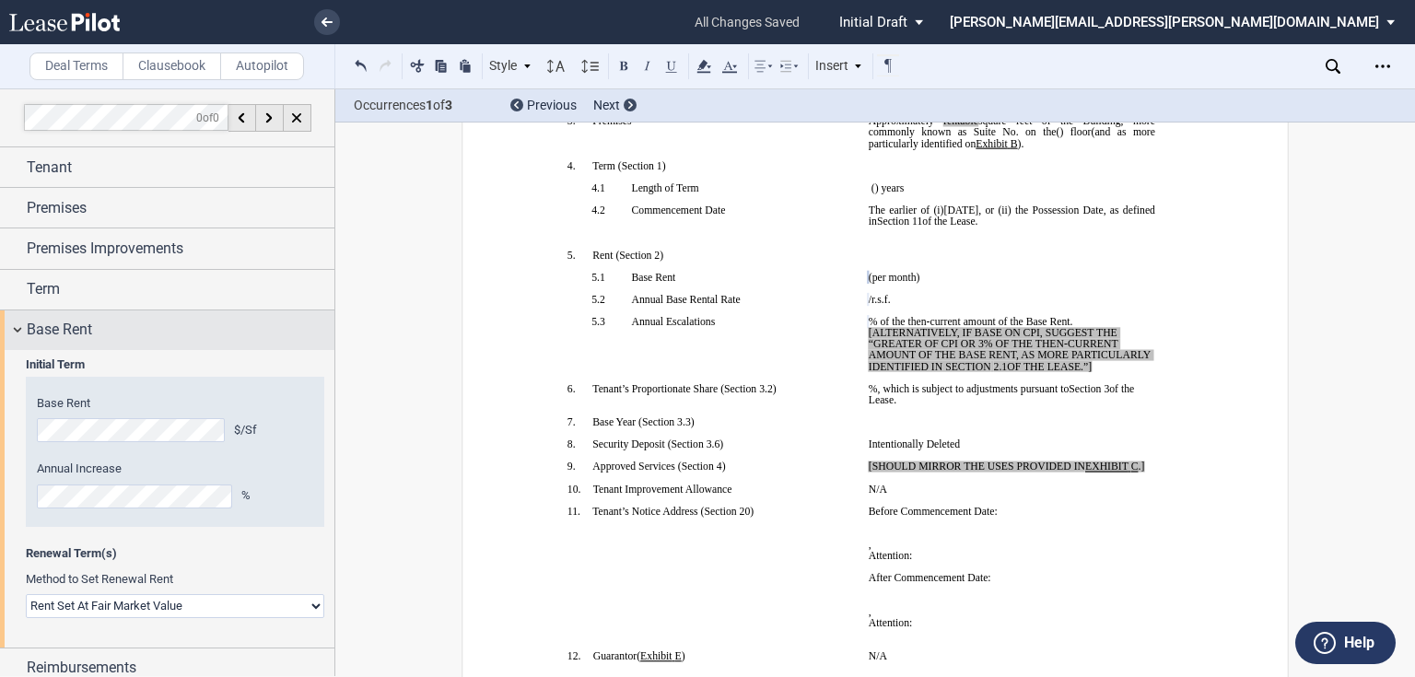
click at [151, 328] on div "Base Rent" at bounding box center [181, 330] width 308 height 22
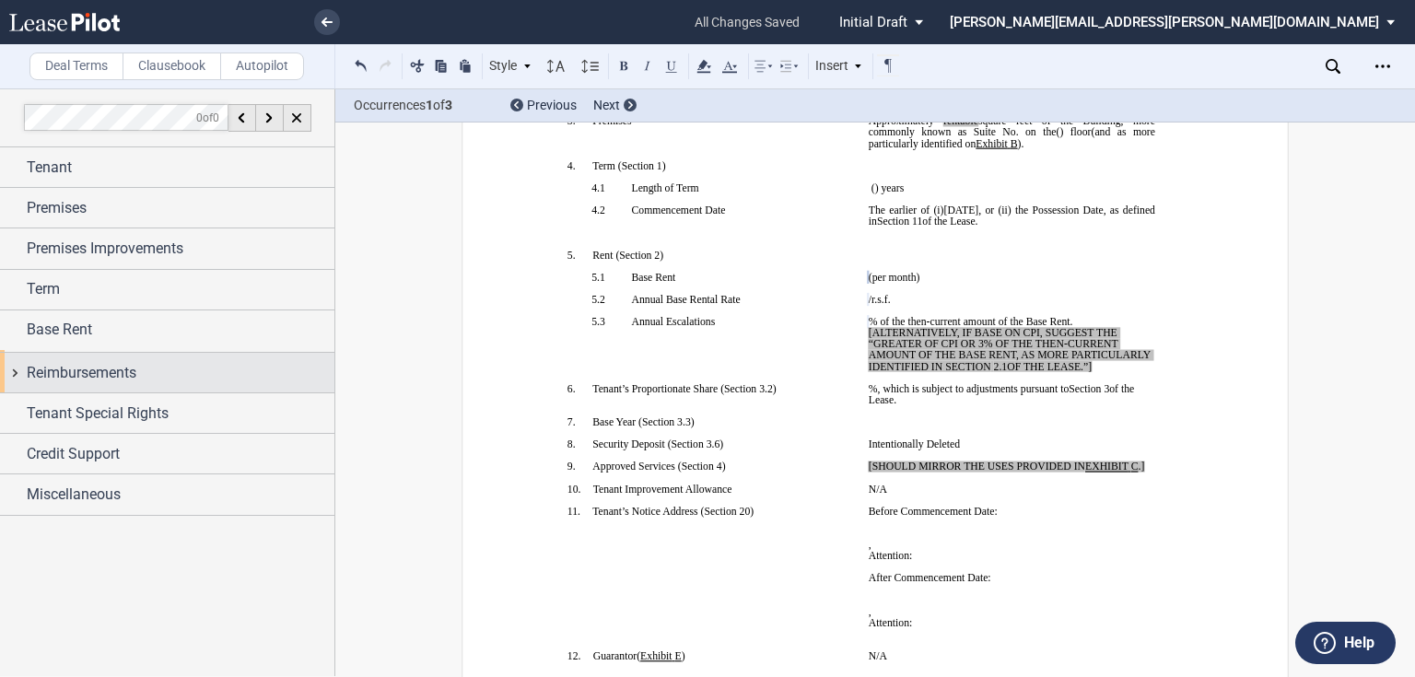
click at [146, 362] on div "Reimbursements" at bounding box center [181, 373] width 308 height 22
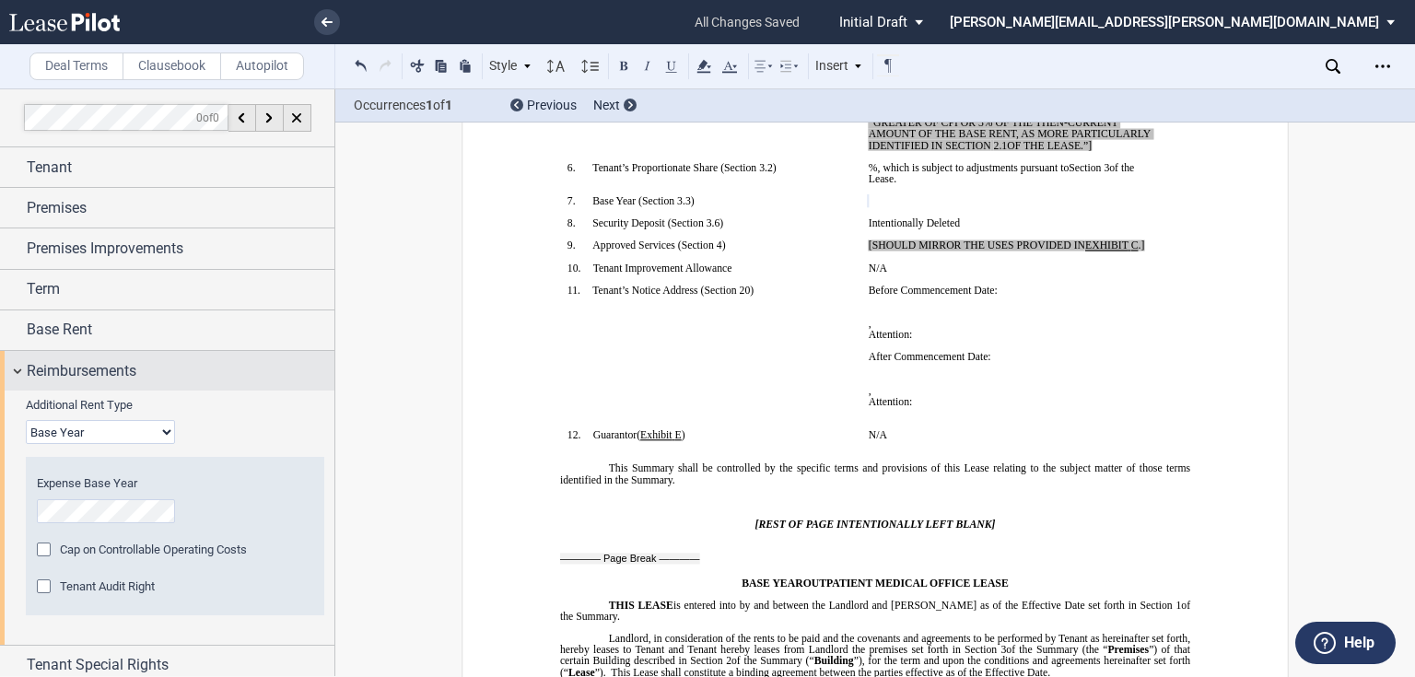
click at [195, 383] on div "Reimbursements" at bounding box center [167, 371] width 334 height 40
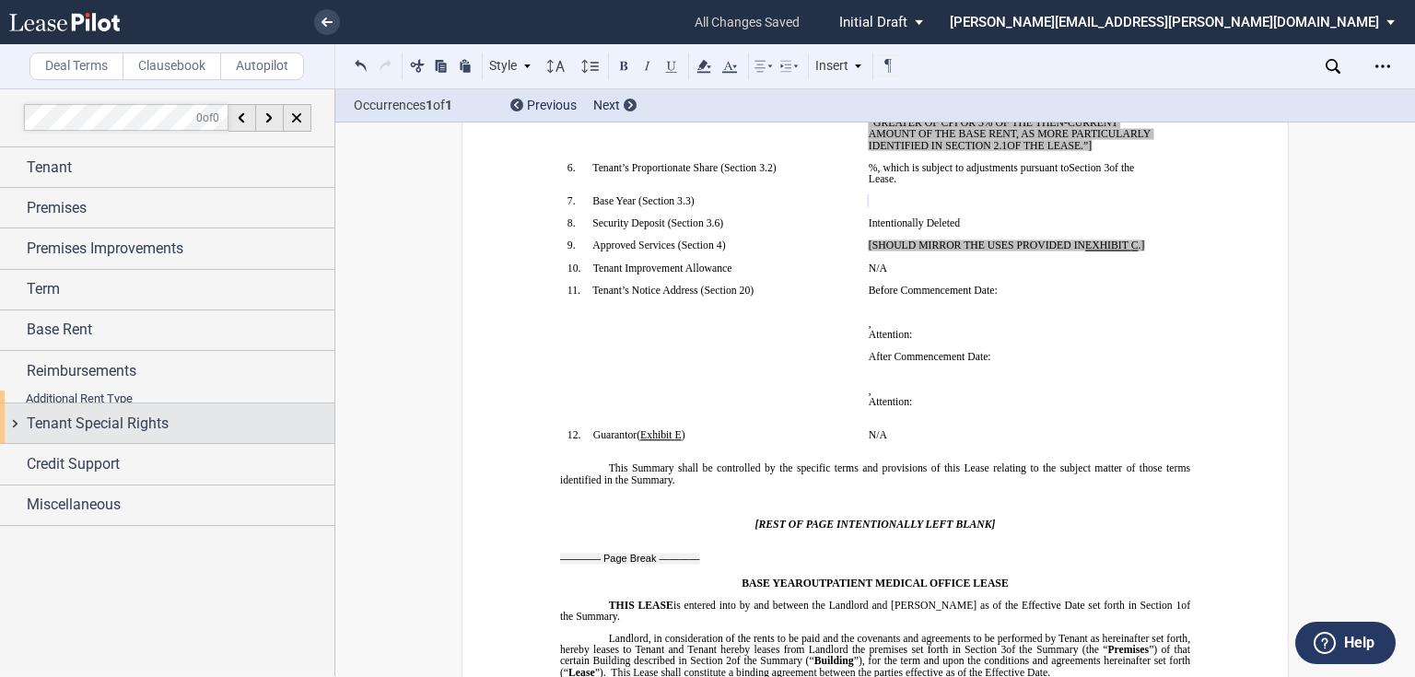
click at [166, 427] on div "Tenant Special Rights" at bounding box center [167, 423] width 334 height 40
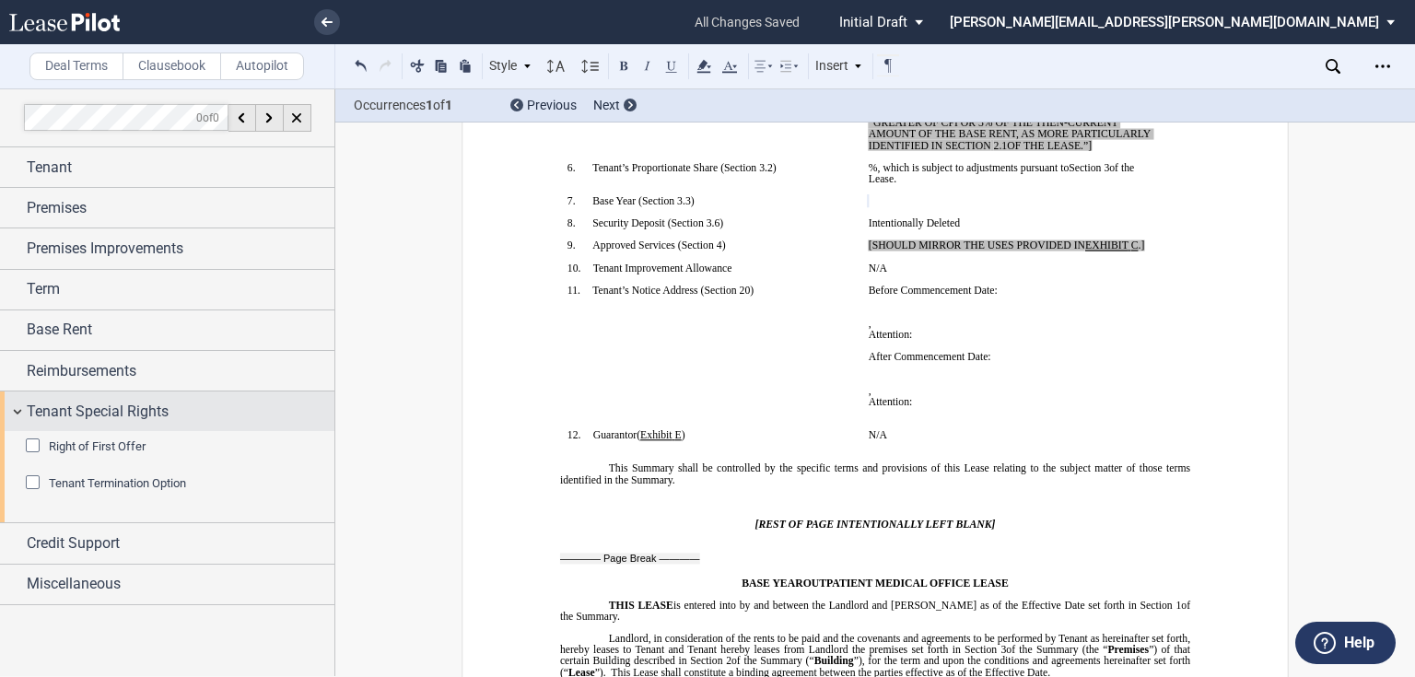
click at [166, 422] on div "Tenant Special Rights" at bounding box center [167, 412] width 334 height 40
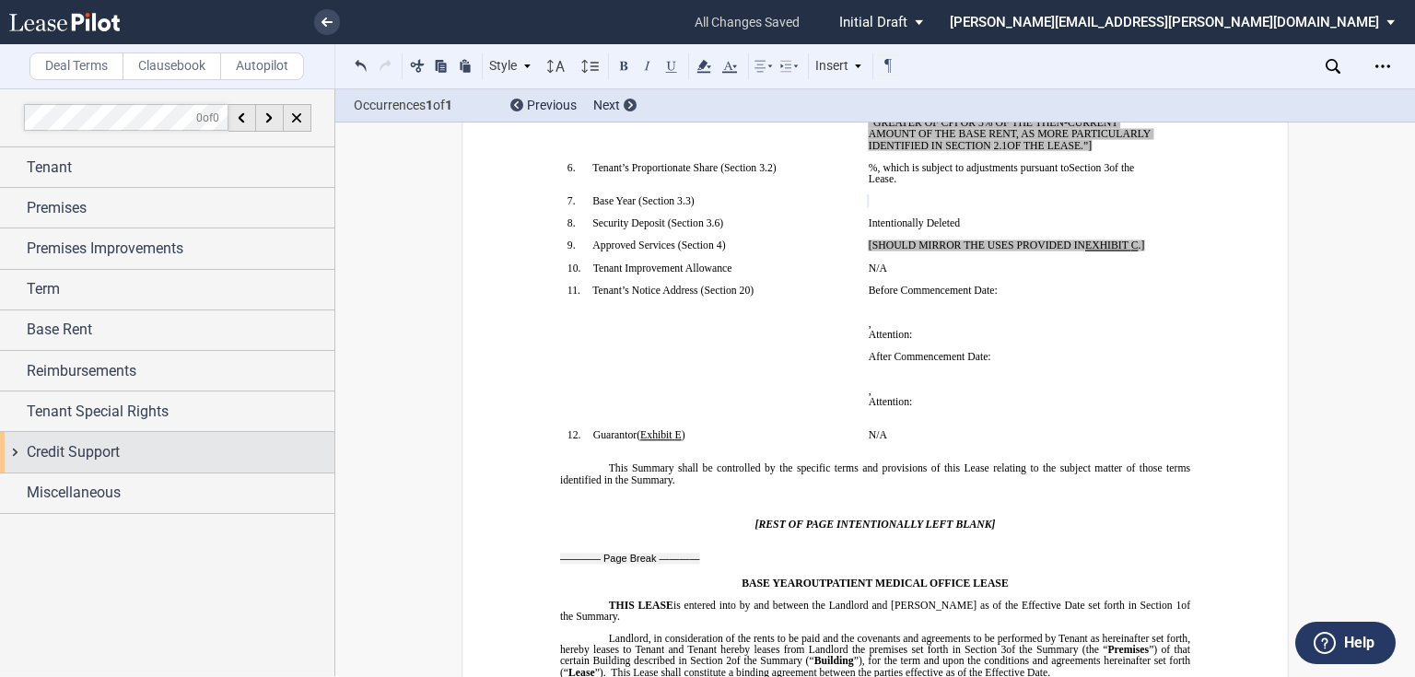
click at [152, 445] on div "Credit Support" at bounding box center [181, 452] width 308 height 22
click at [41, 449] on span "Credit Support" at bounding box center [73, 452] width 93 height 22
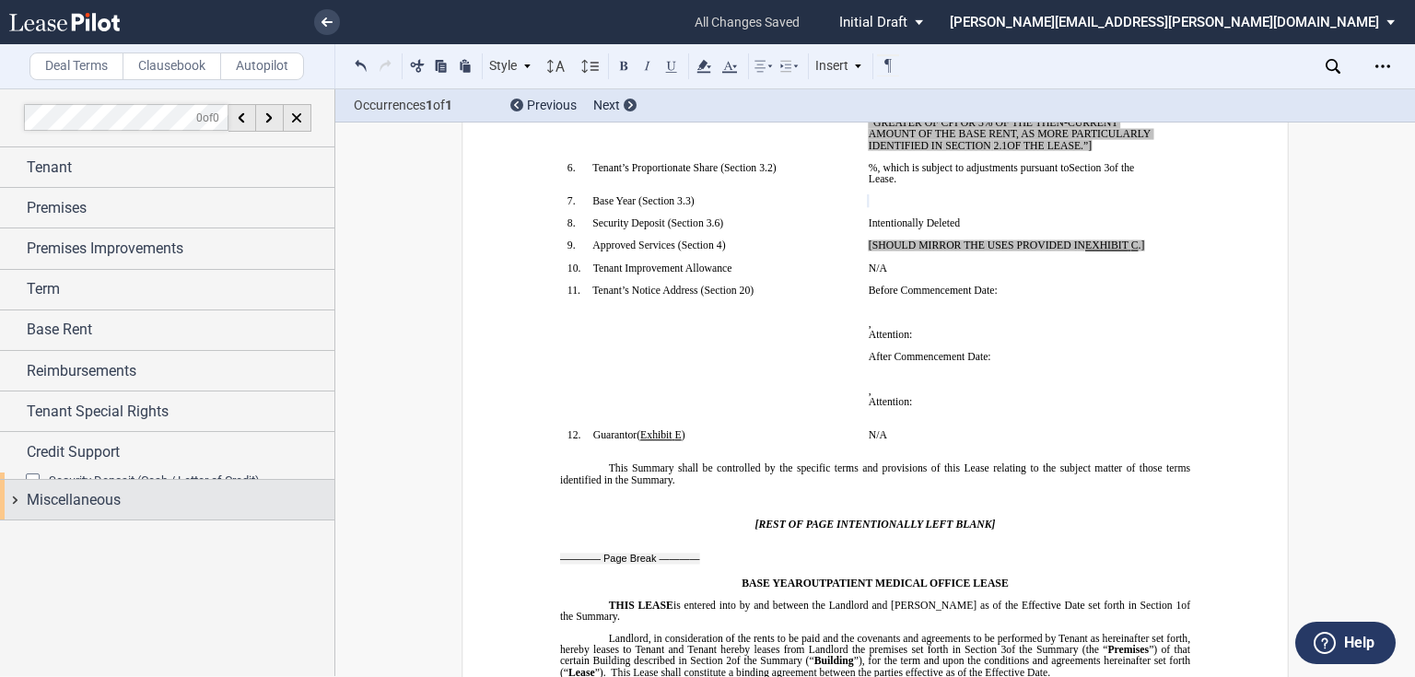
click at [41, 480] on div "Miscellaneous" at bounding box center [167, 500] width 334 height 40
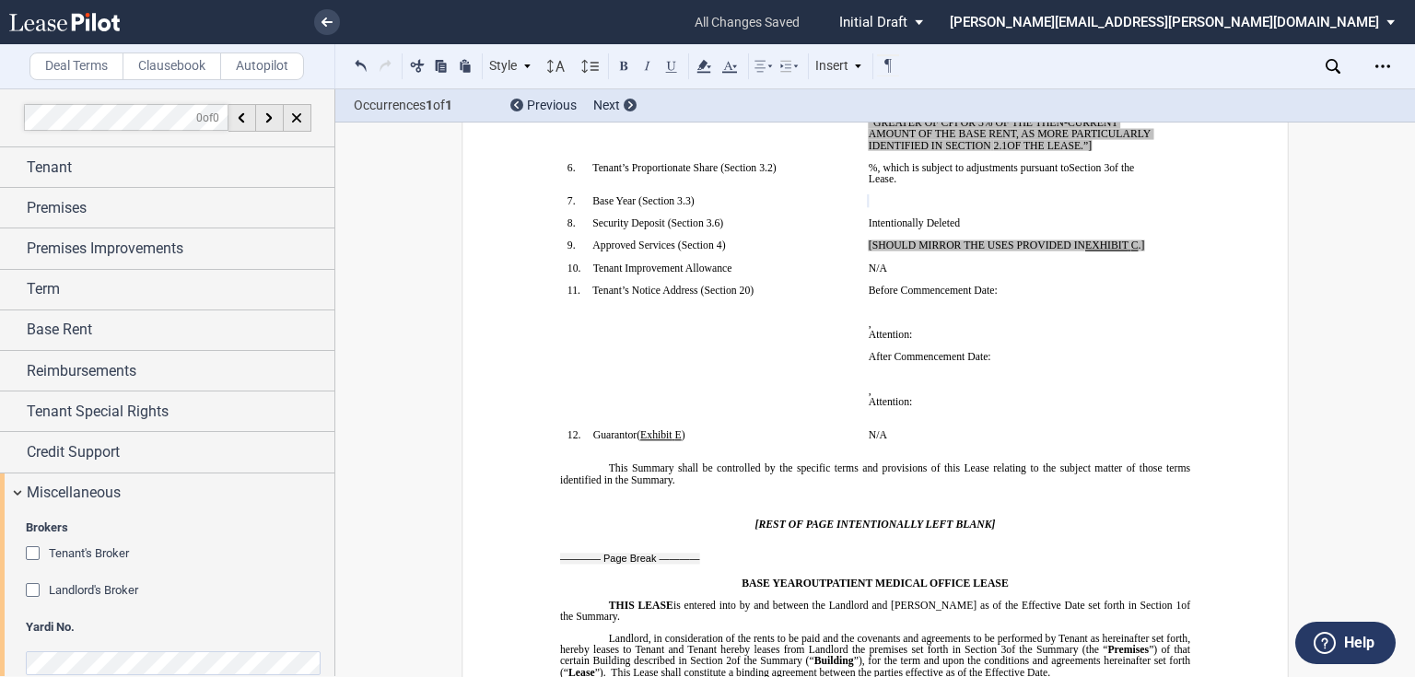
scroll to position [28, 0]
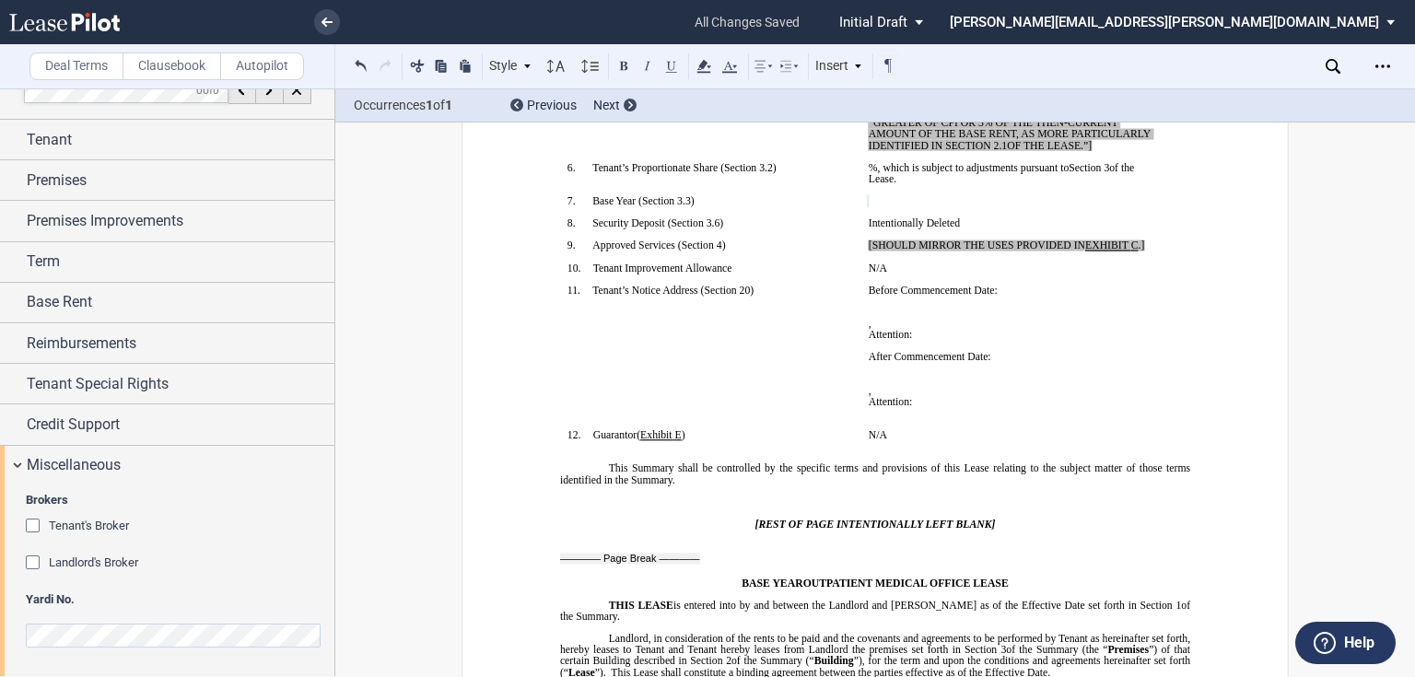
click at [33, 555] on div "Landlord's Broker" at bounding box center [35, 564] width 18 height 18
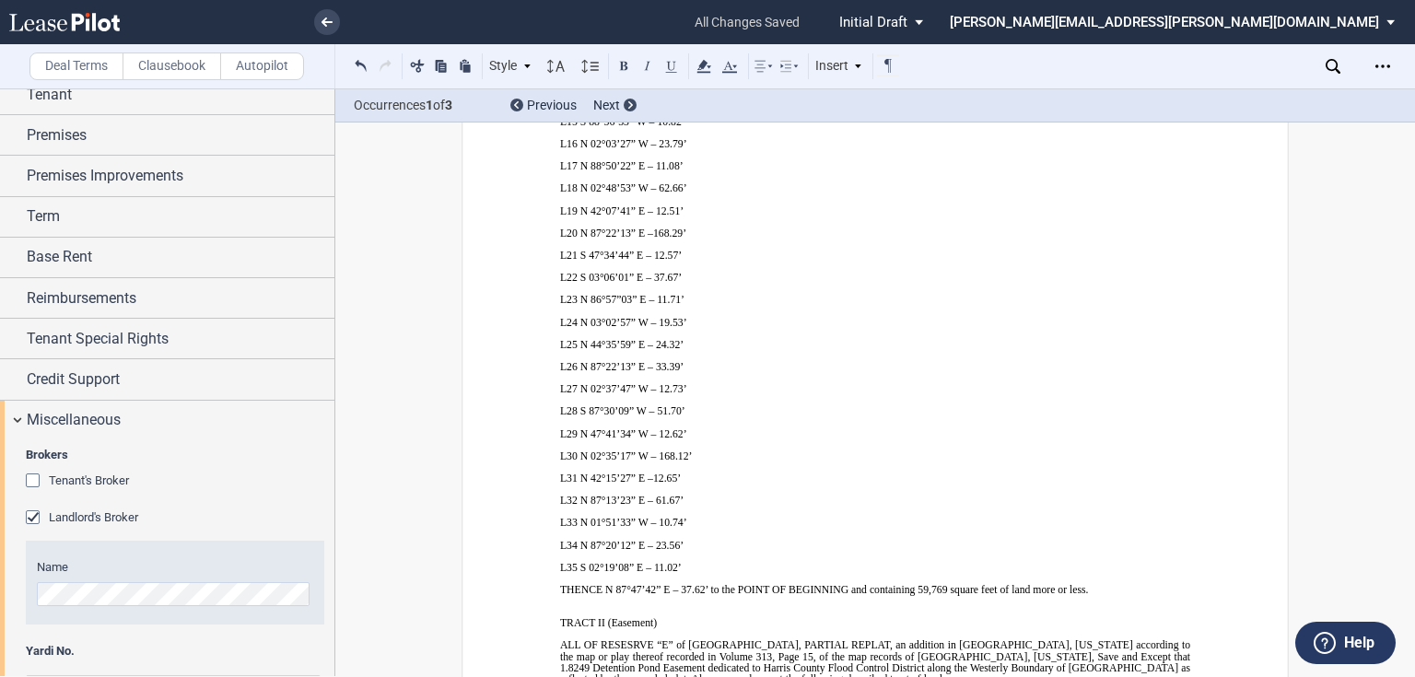
scroll to position [124, 0]
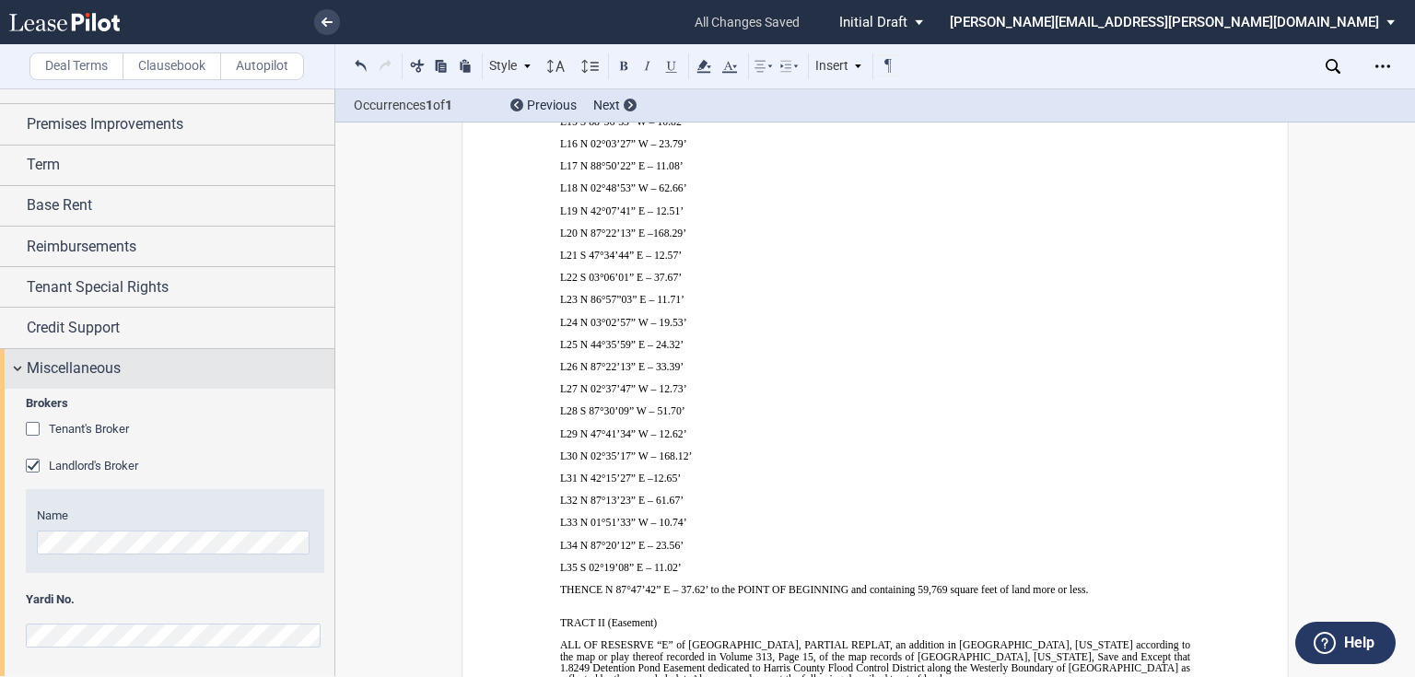
click at [115, 368] on span "Miscellaneous" at bounding box center [74, 368] width 94 height 22
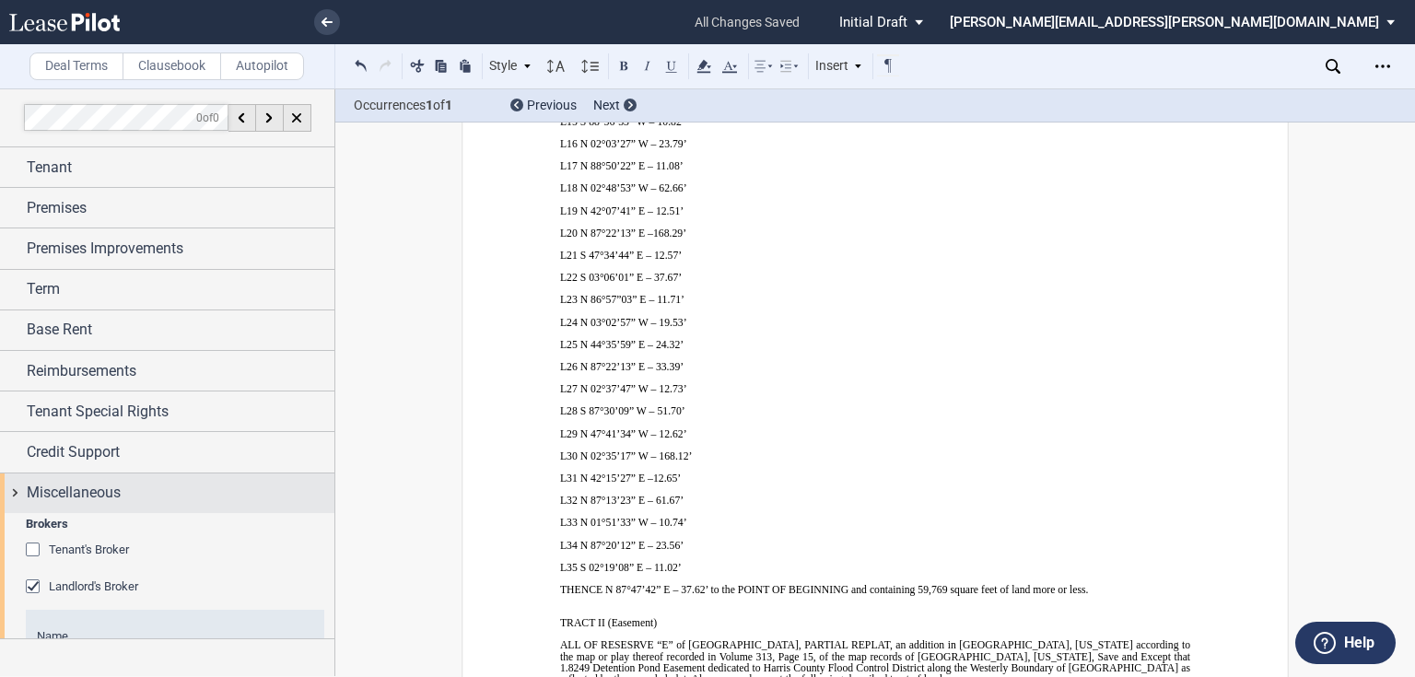
scroll to position [0, 0]
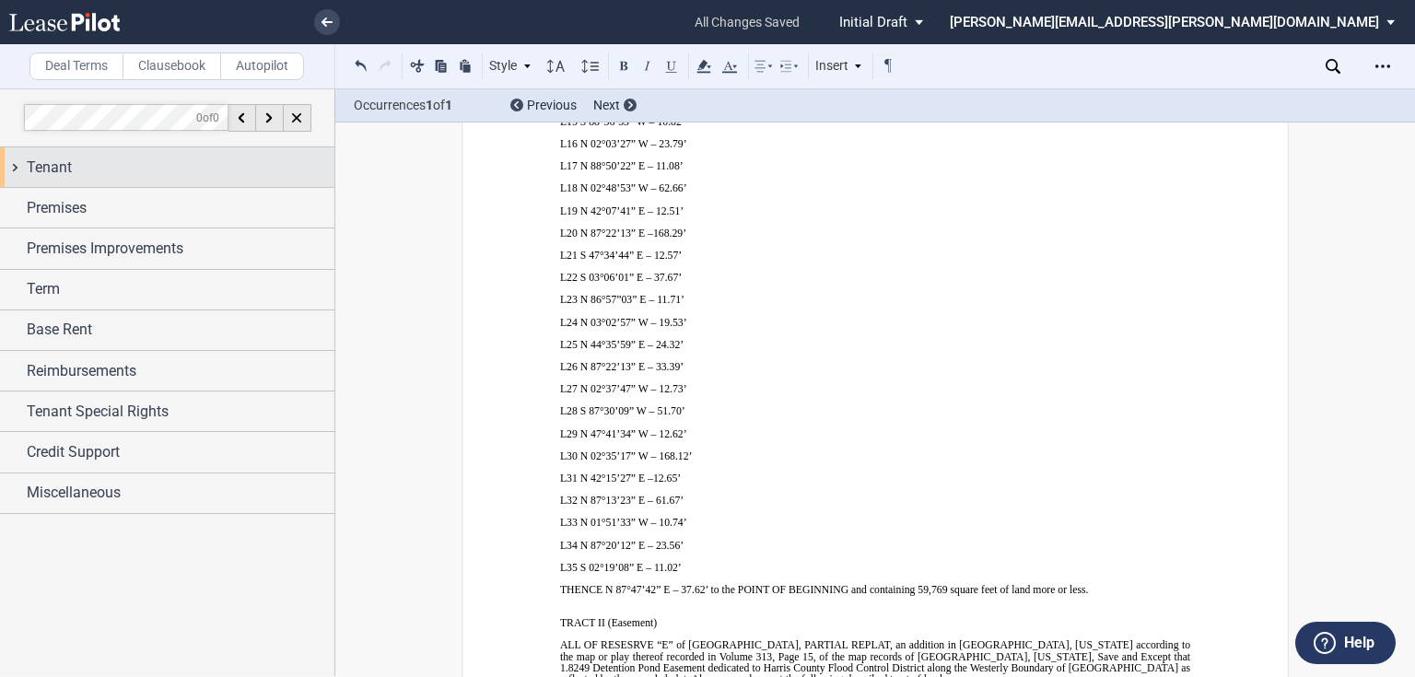
click at [144, 172] on div "Tenant" at bounding box center [181, 168] width 308 height 22
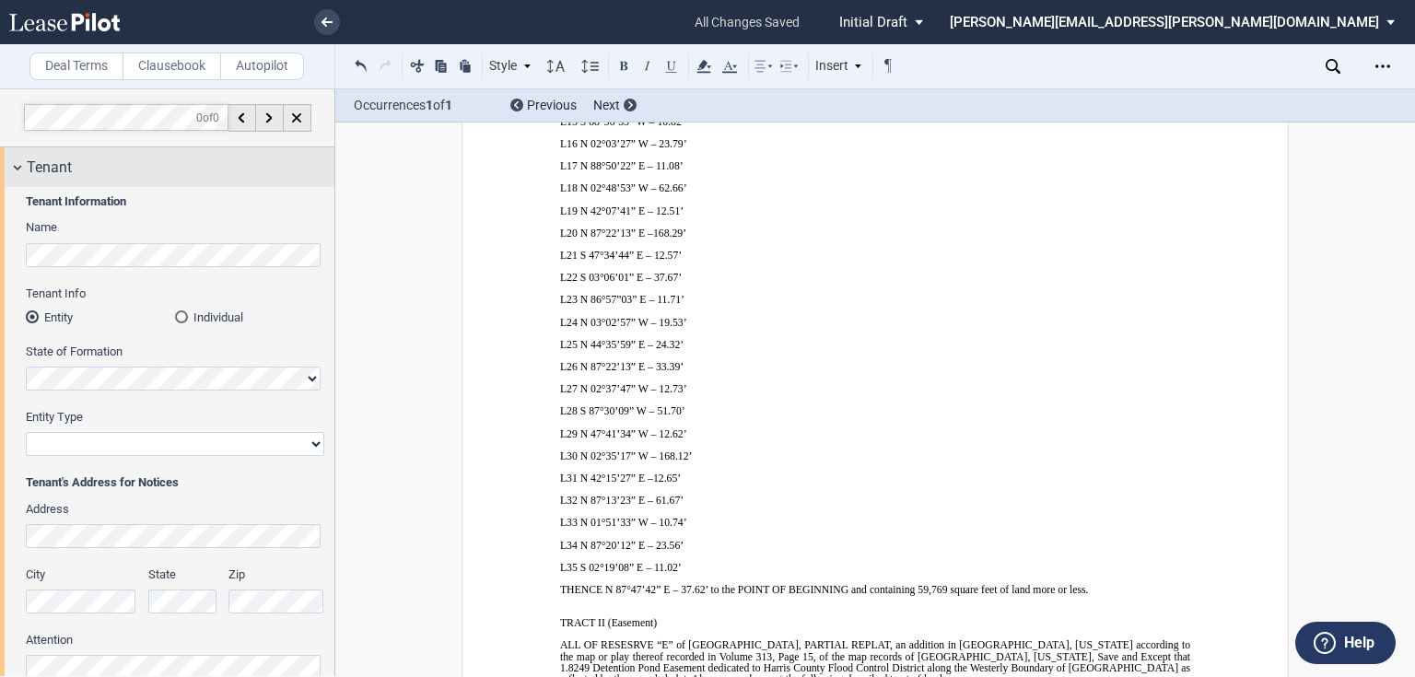
click at [134, 171] on div "Tenant" at bounding box center [181, 168] width 308 height 22
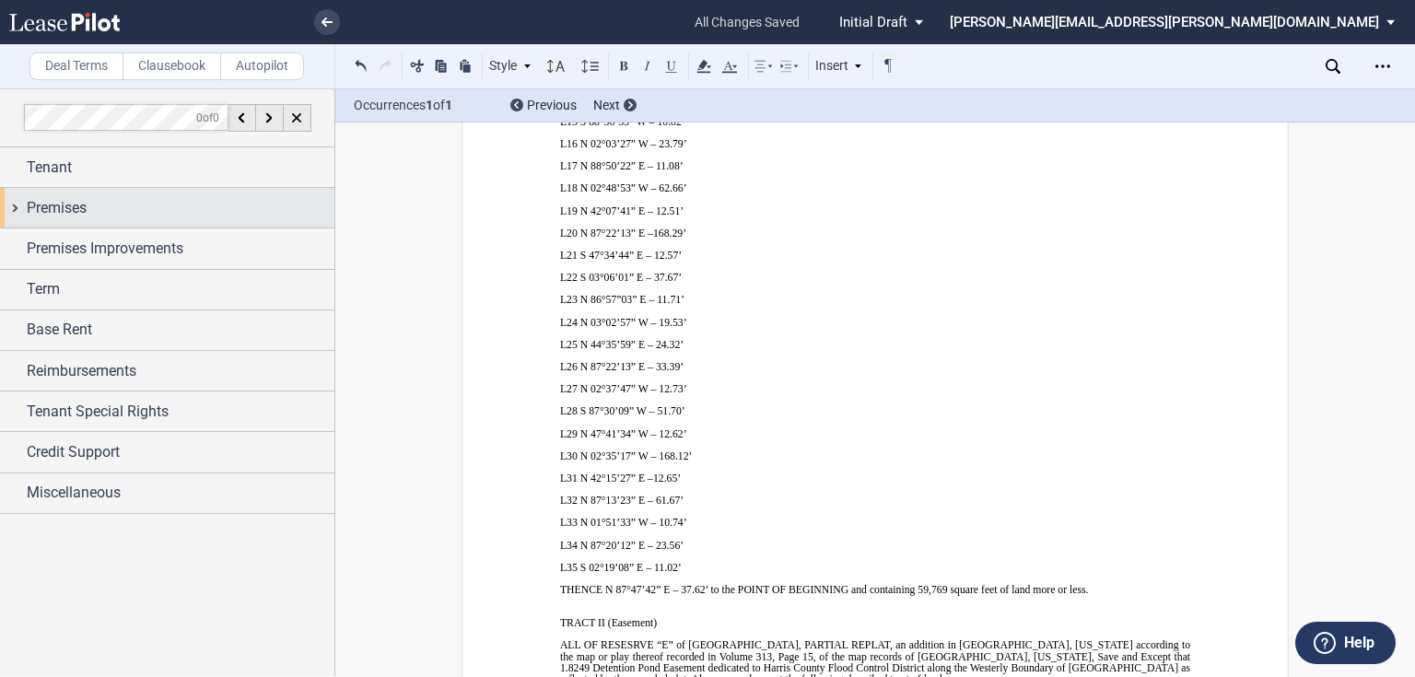
click at [129, 204] on div "Premises" at bounding box center [181, 208] width 308 height 22
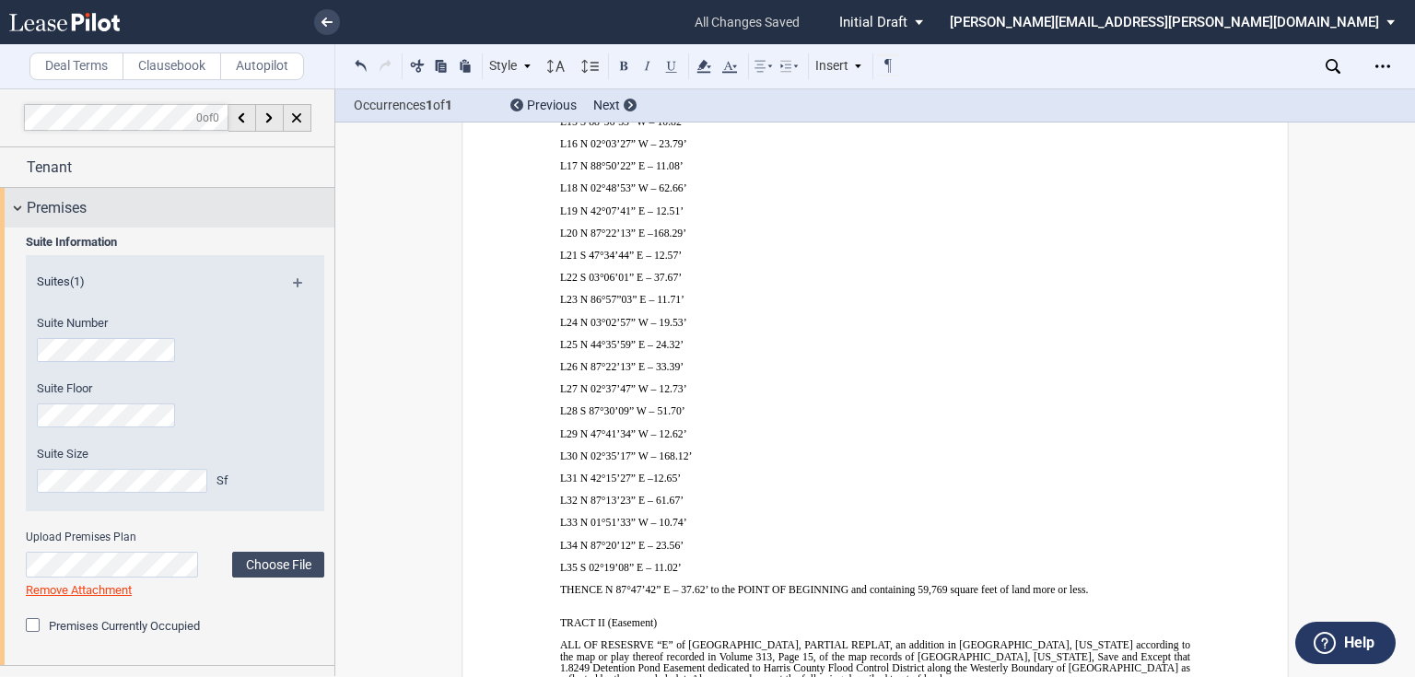
click at [65, 210] on span "Premises" at bounding box center [57, 208] width 60 height 22
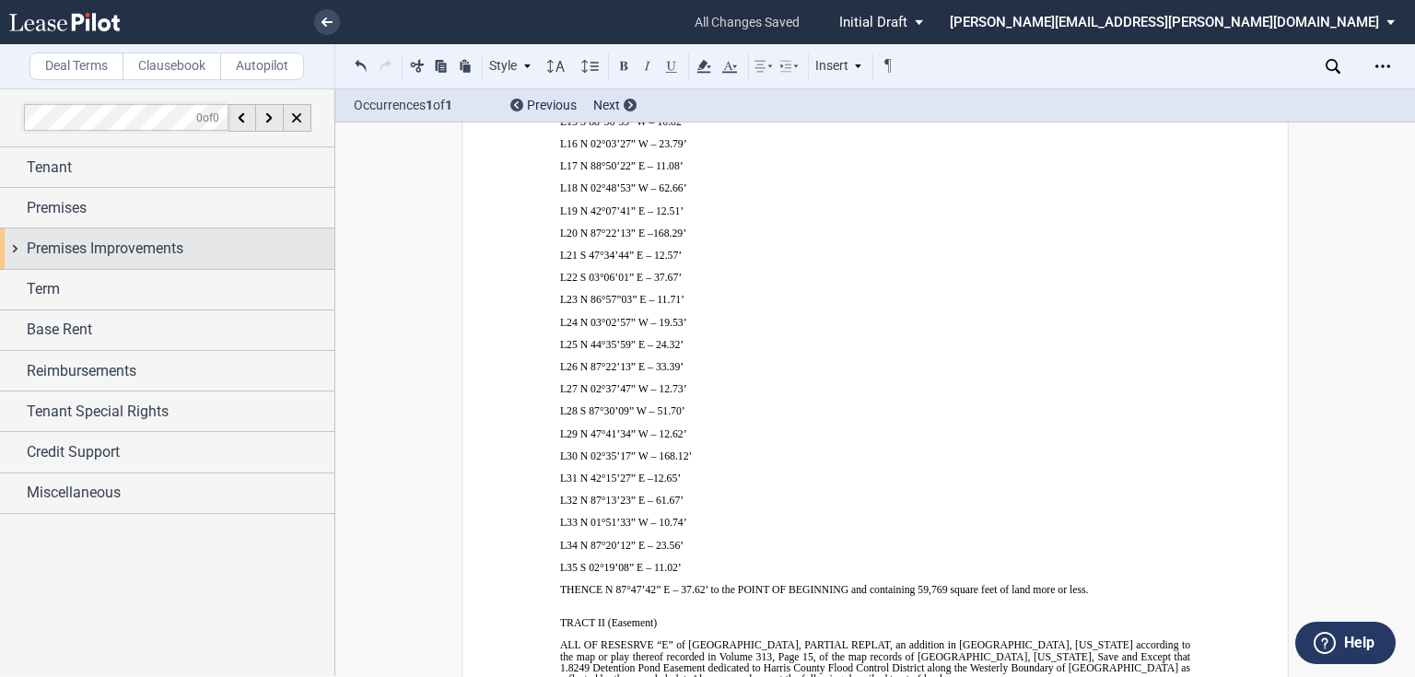
click at [70, 242] on span "Premises Improvements" at bounding box center [105, 249] width 157 height 22
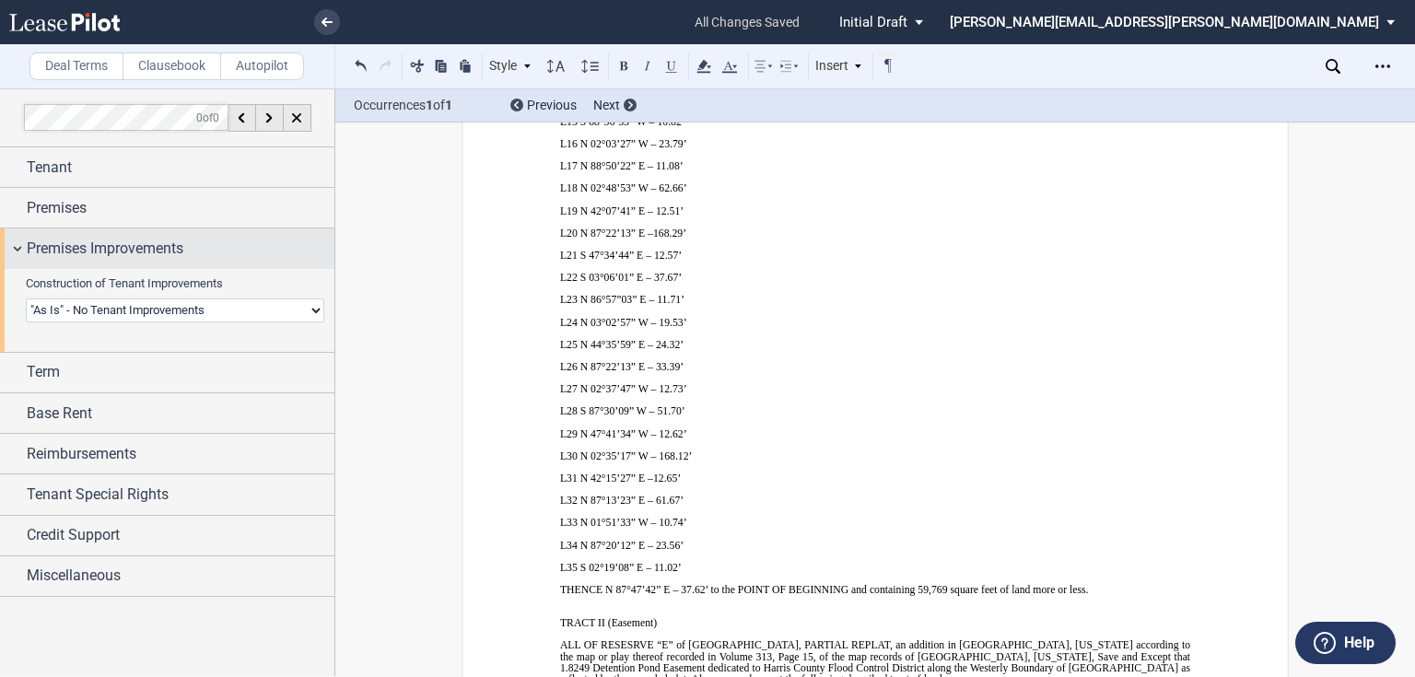
click at [70, 242] on span "Premises Improvements" at bounding box center [105, 249] width 157 height 22
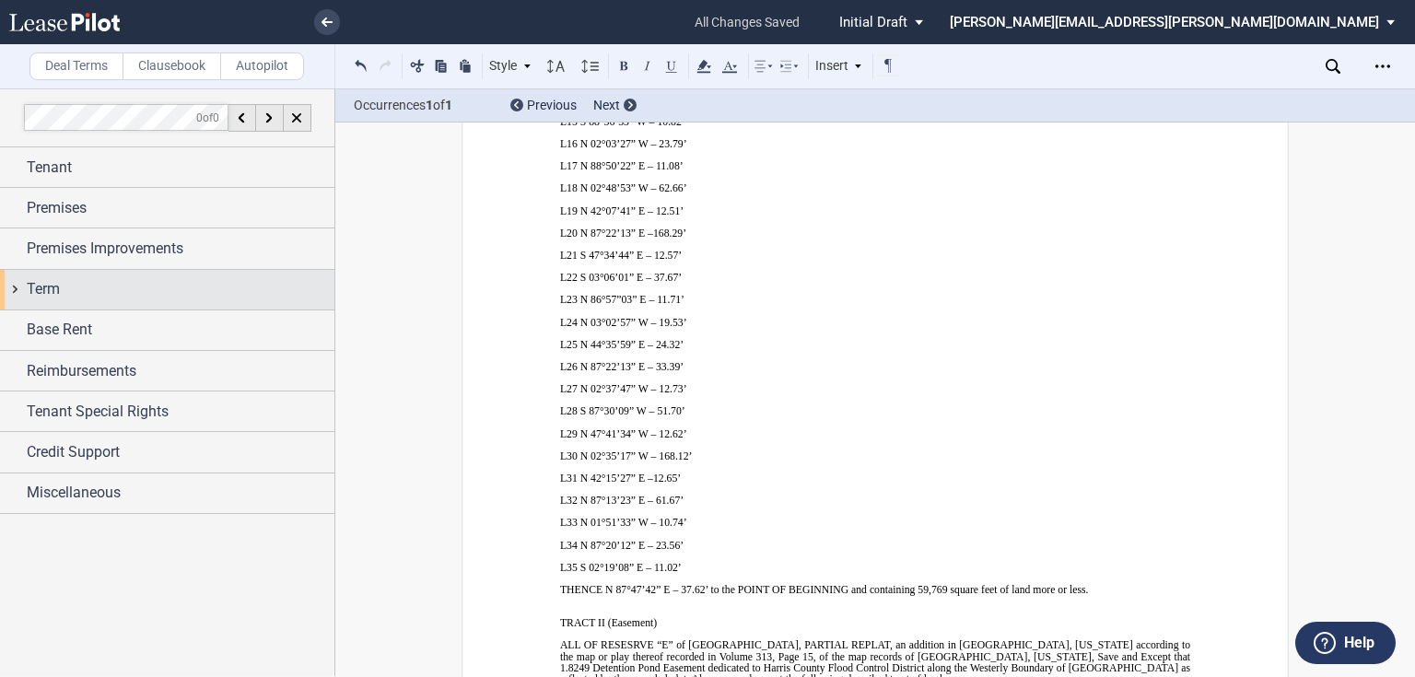
click at [70, 282] on div "Term" at bounding box center [181, 289] width 308 height 22
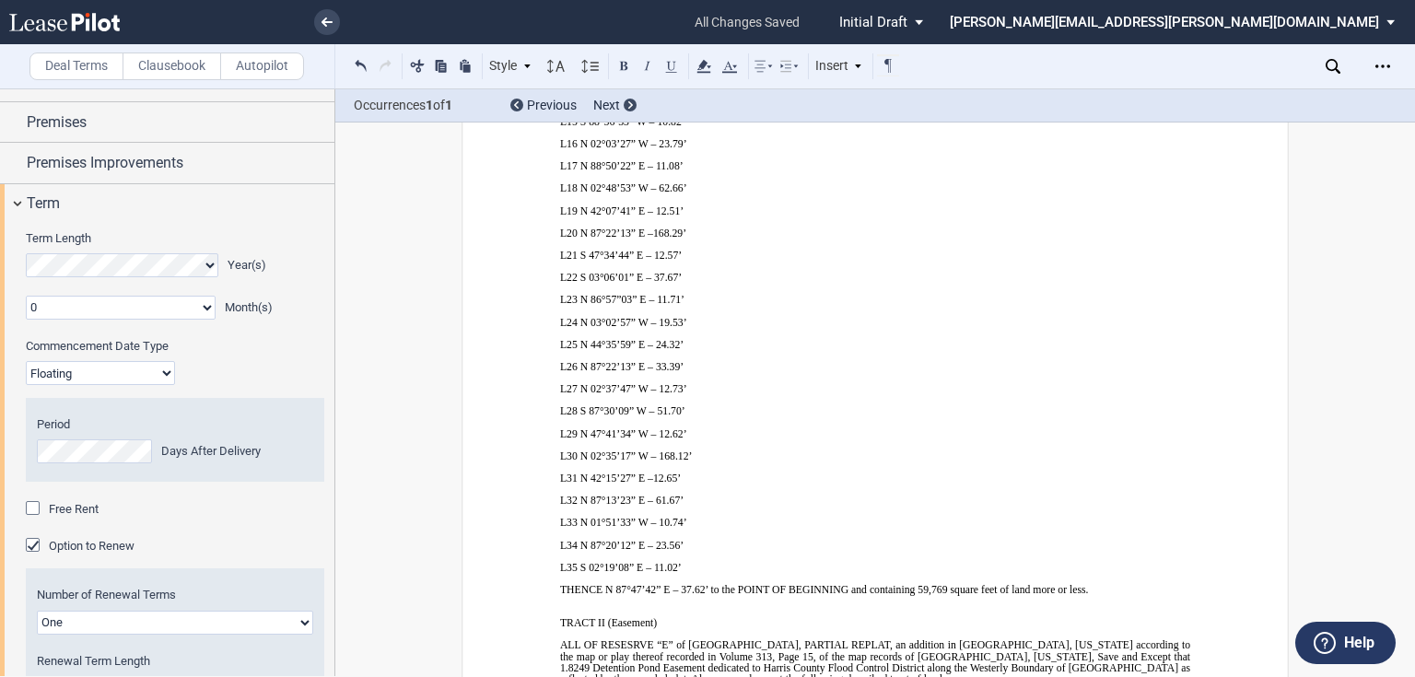
scroll to position [74, 0]
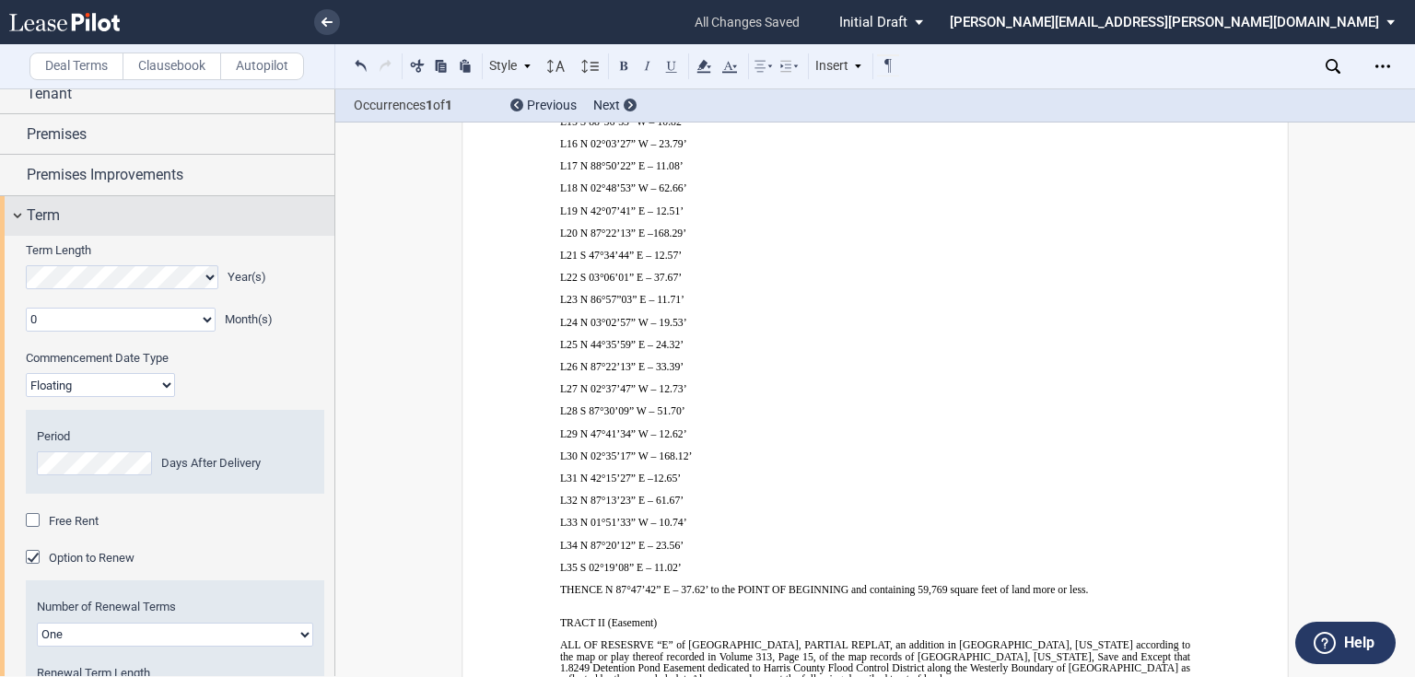
click at [88, 216] on div "Term" at bounding box center [181, 216] width 308 height 22
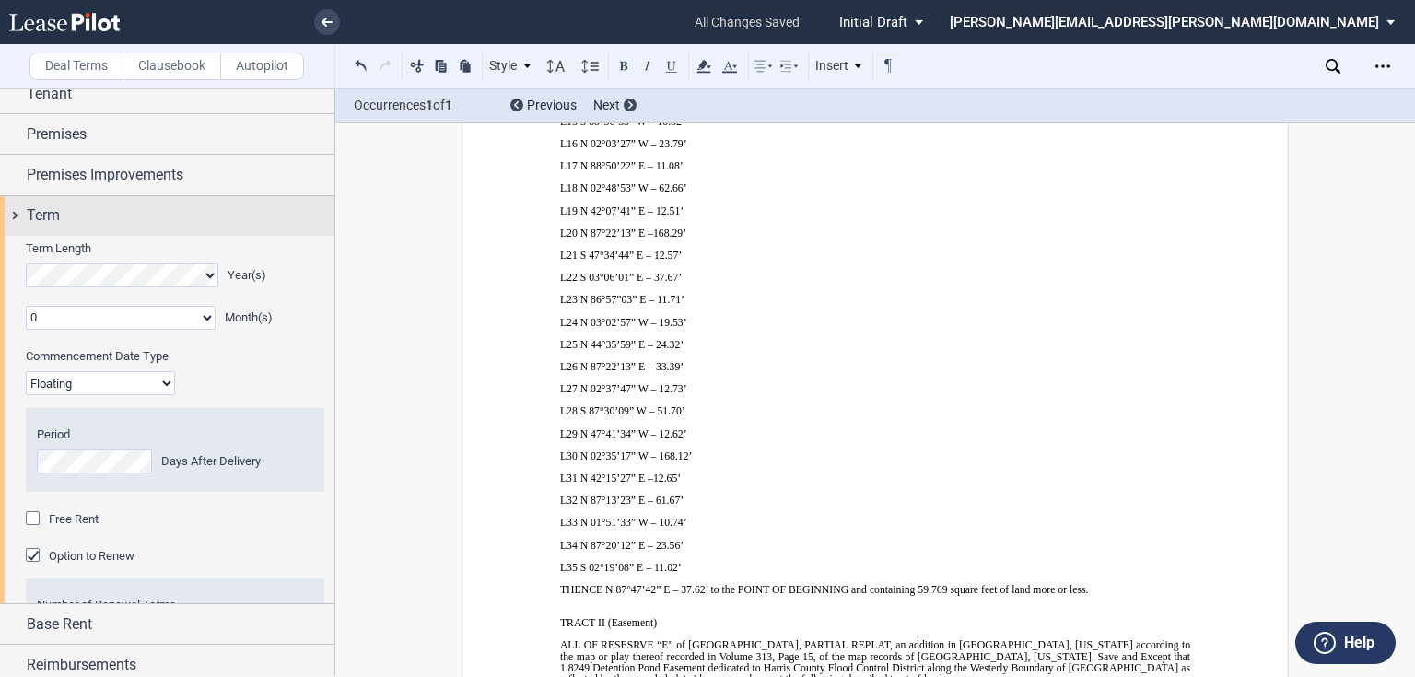
scroll to position [0, 0]
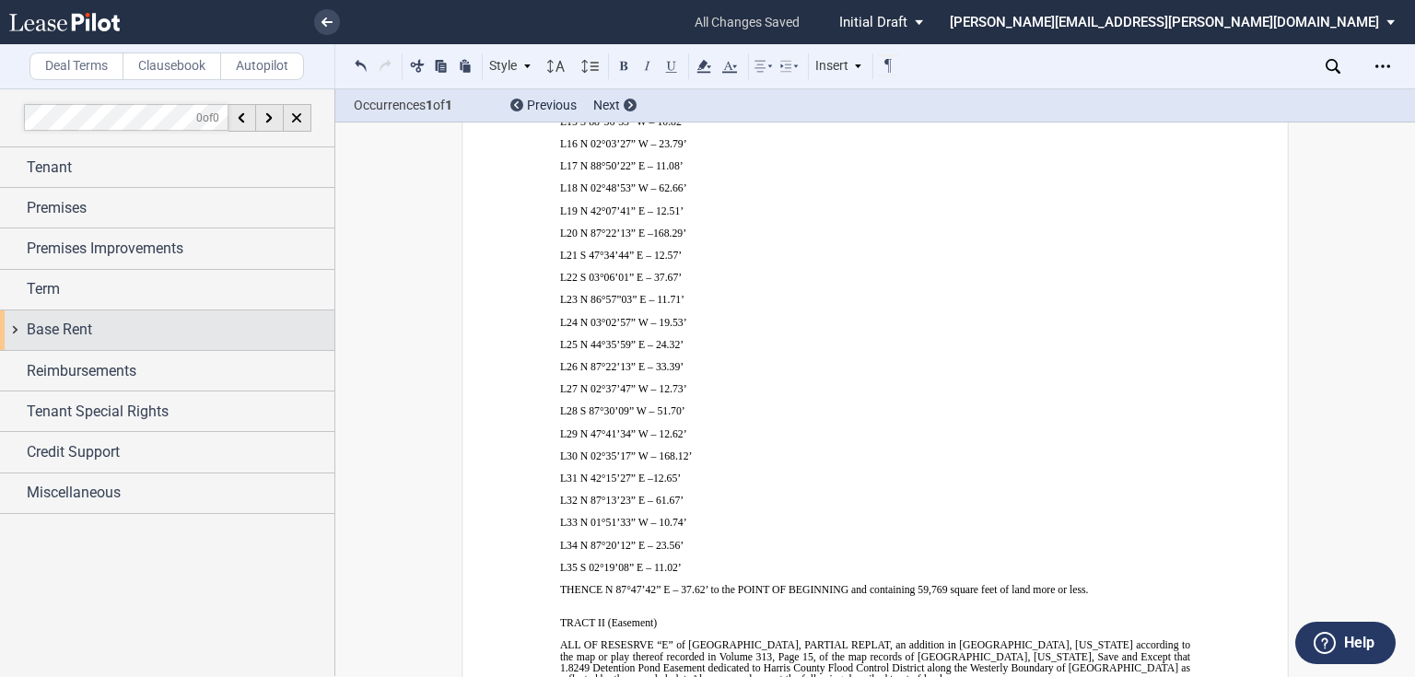
click at [79, 336] on span "Base Rent" at bounding box center [59, 330] width 65 height 22
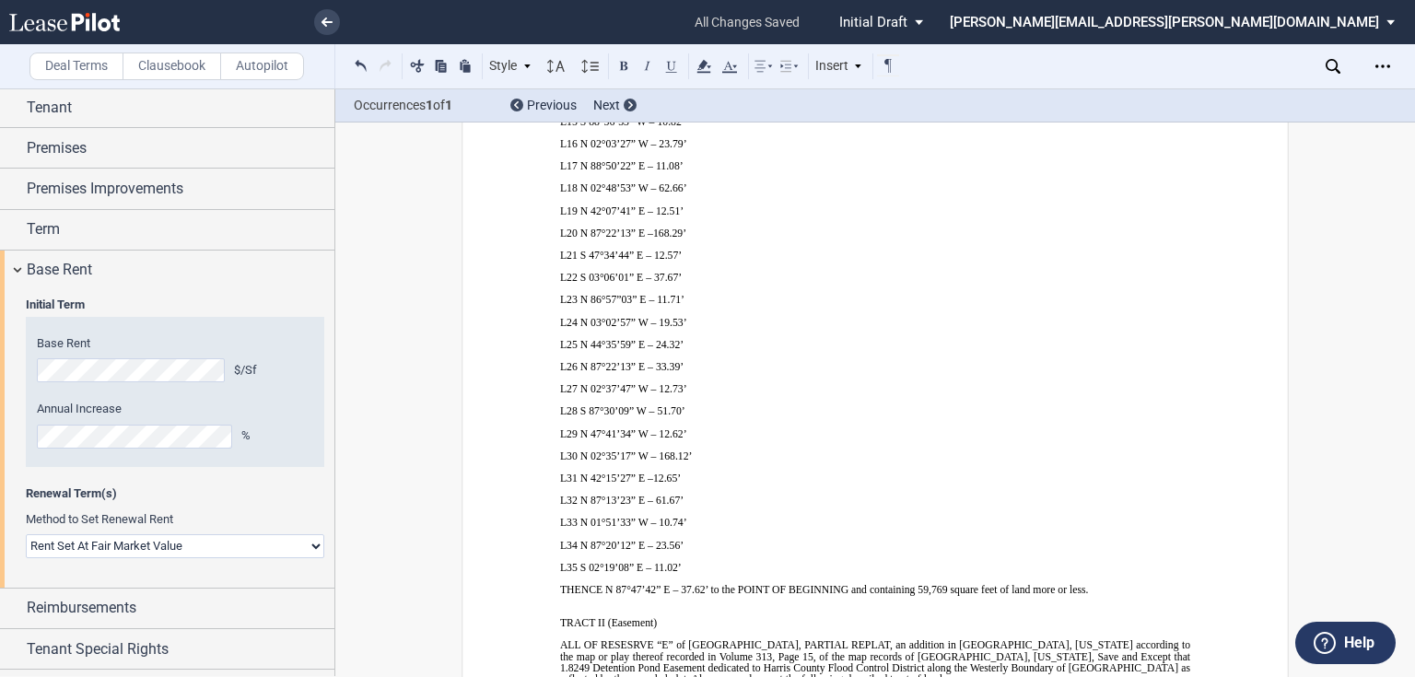
scroll to position [59, 0]
click at [88, 276] on span "Base Rent" at bounding box center [59, 271] width 65 height 22
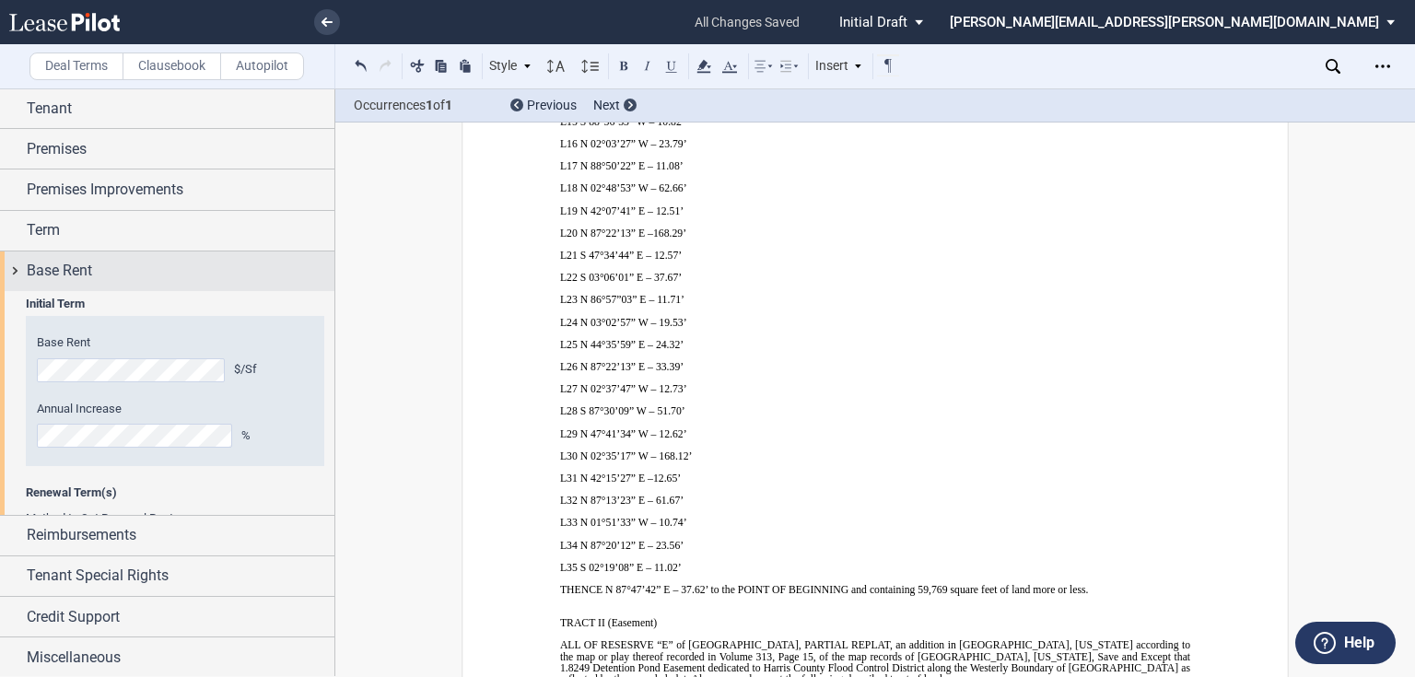
scroll to position [0, 0]
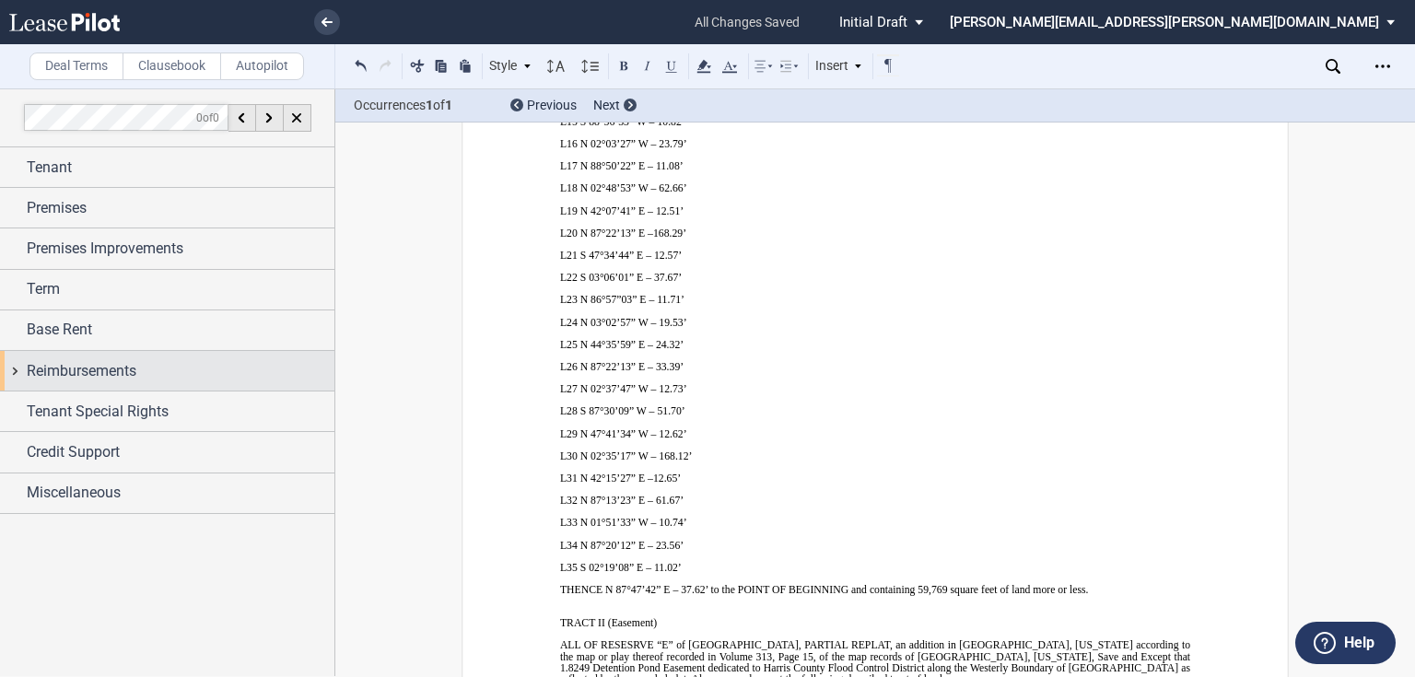
click at [76, 370] on span "Reimbursements" at bounding box center [82, 371] width 110 height 22
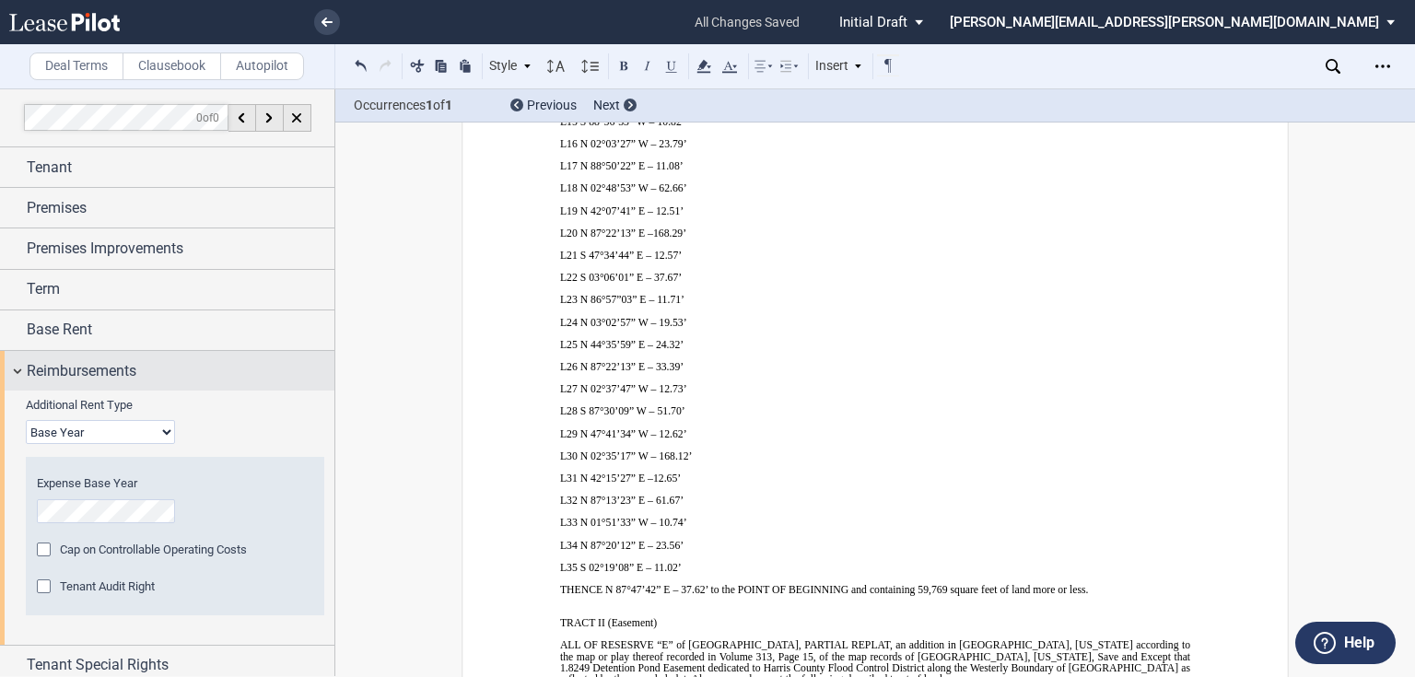
click at [80, 375] on span "Reimbursements" at bounding box center [82, 371] width 110 height 22
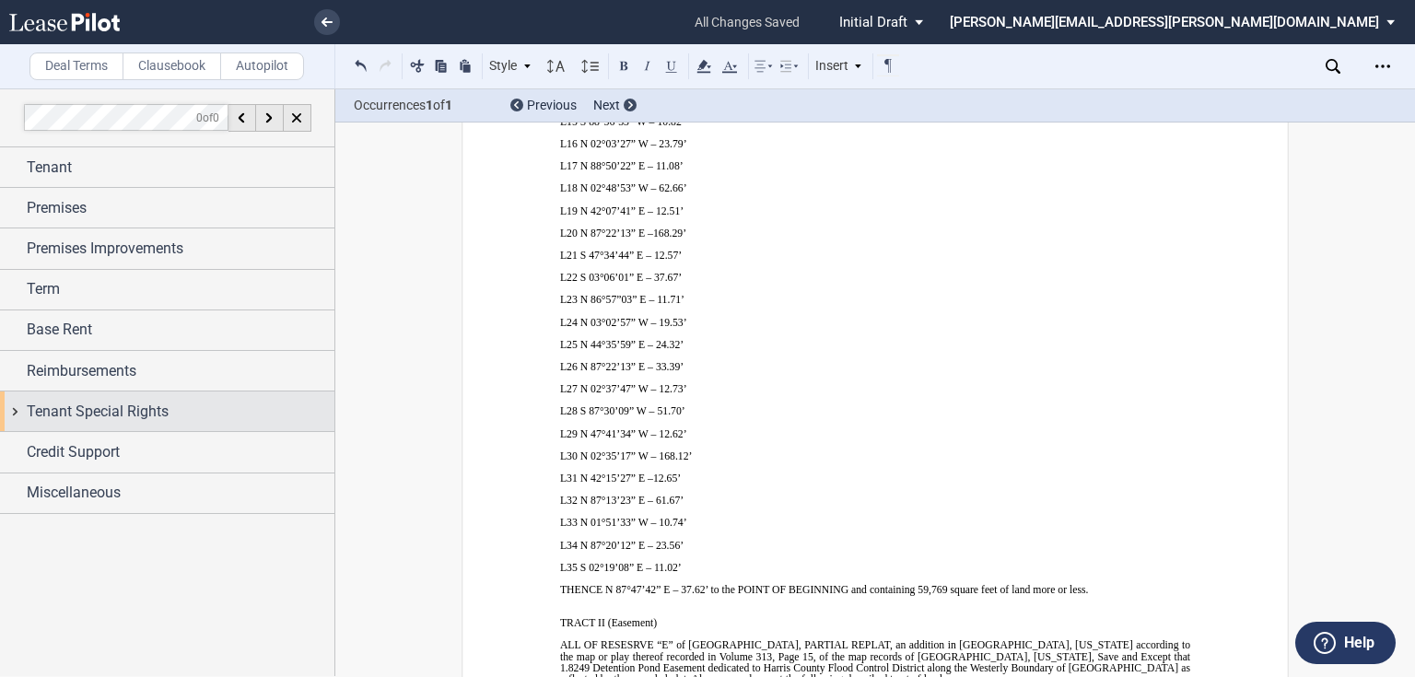
click at [80, 409] on span "Tenant Special Rights" at bounding box center [98, 412] width 142 height 22
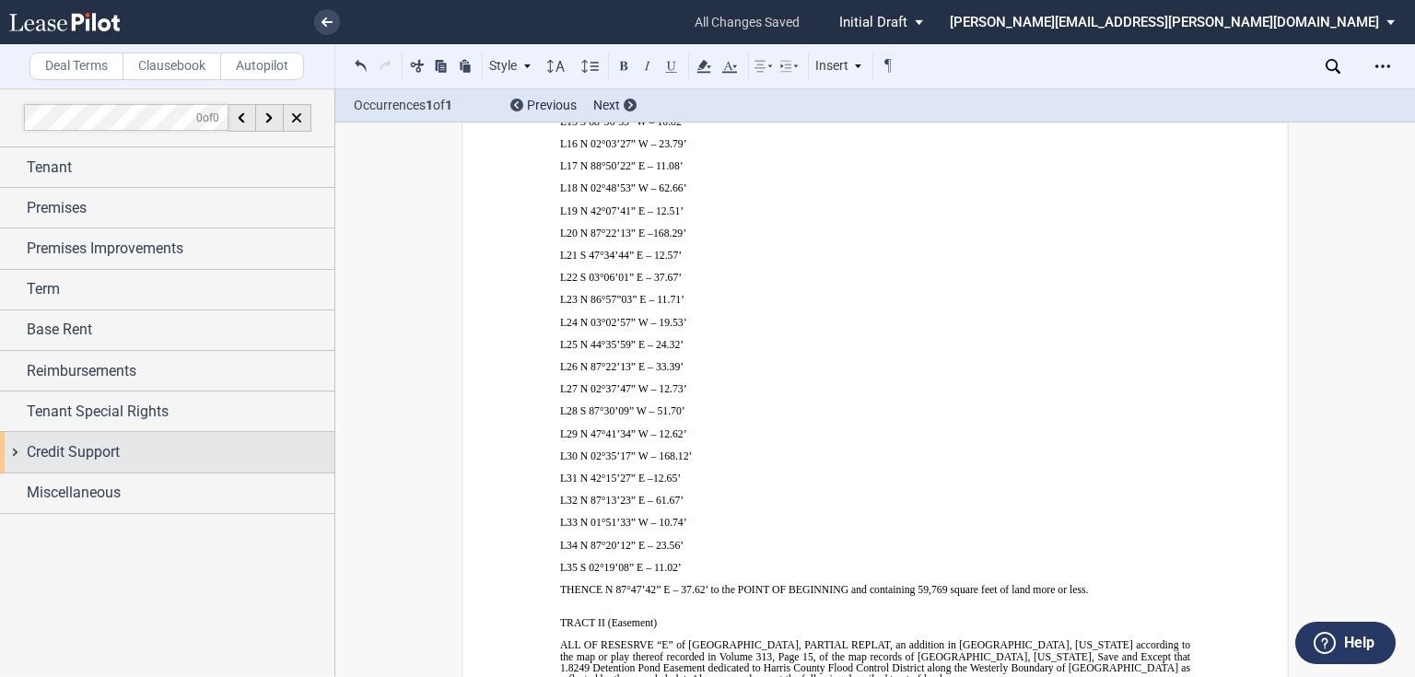
click at [74, 436] on div "Credit Support" at bounding box center [167, 452] width 334 height 40
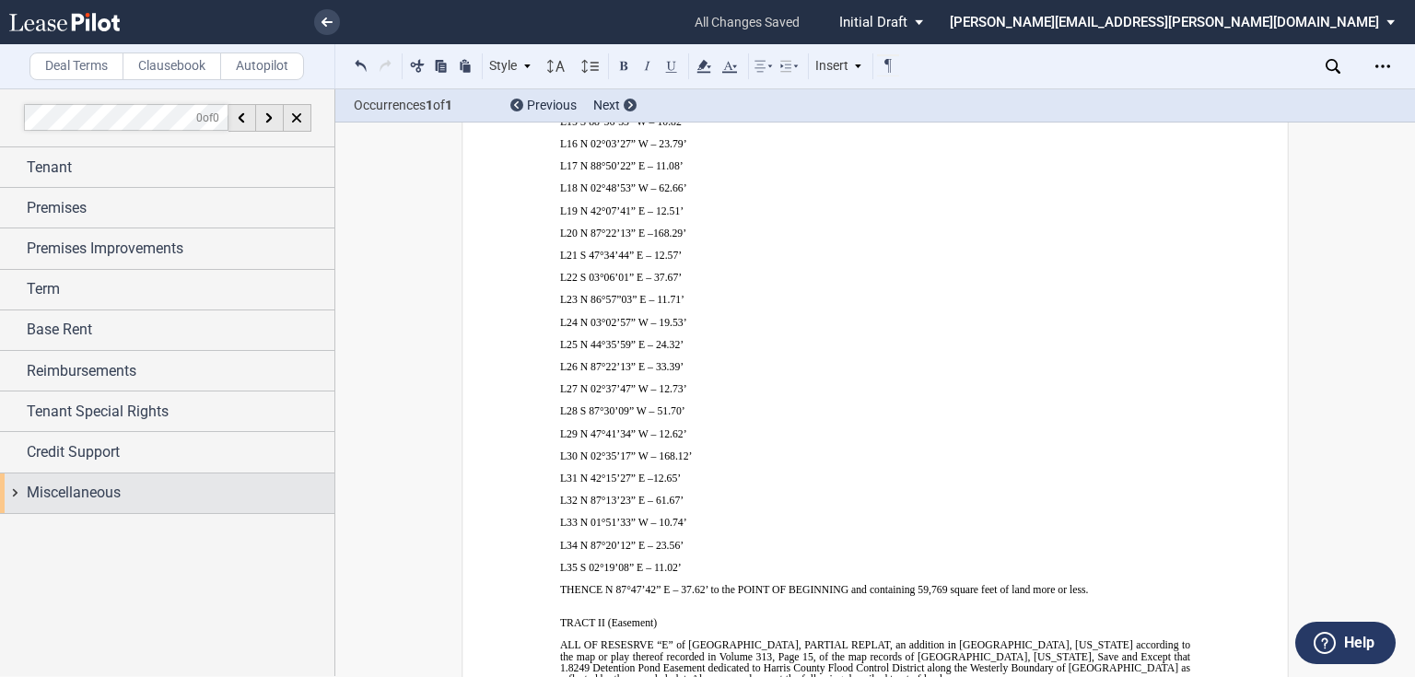
click at [70, 490] on span "Miscellaneous" at bounding box center [74, 493] width 94 height 22
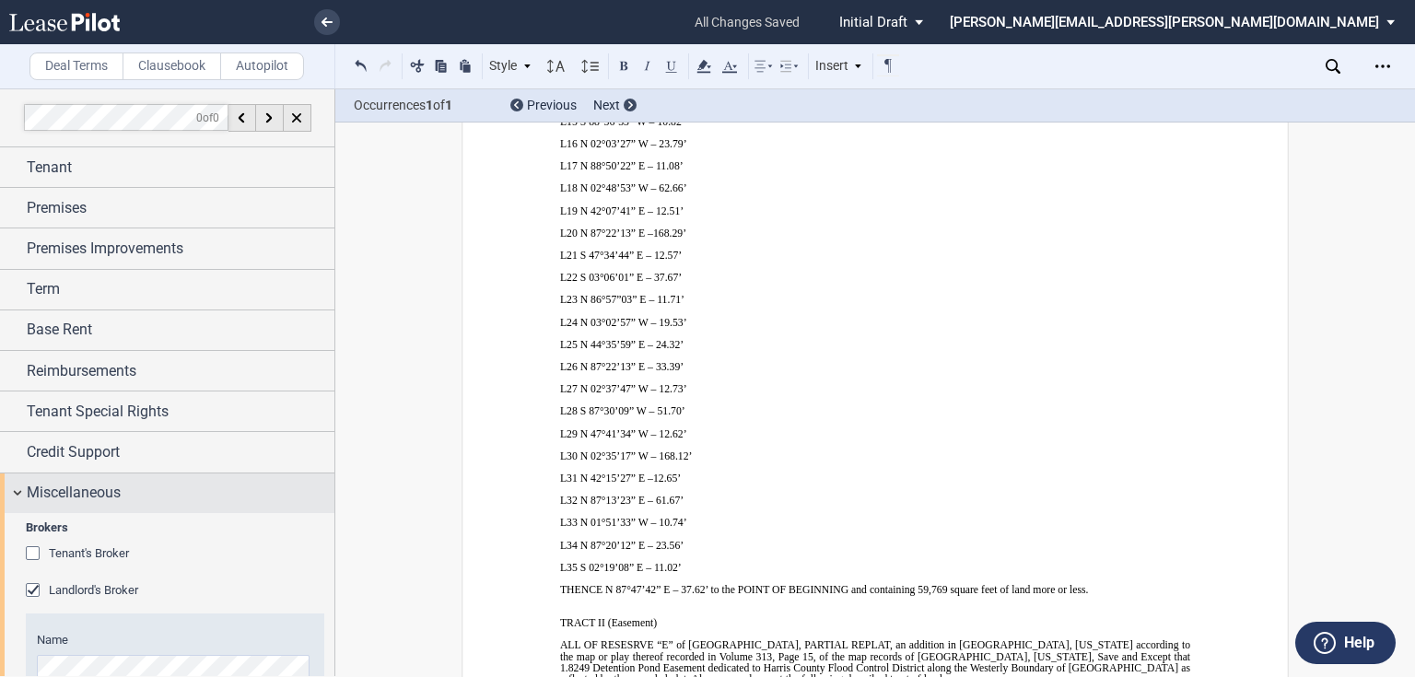
scroll to position [124, 0]
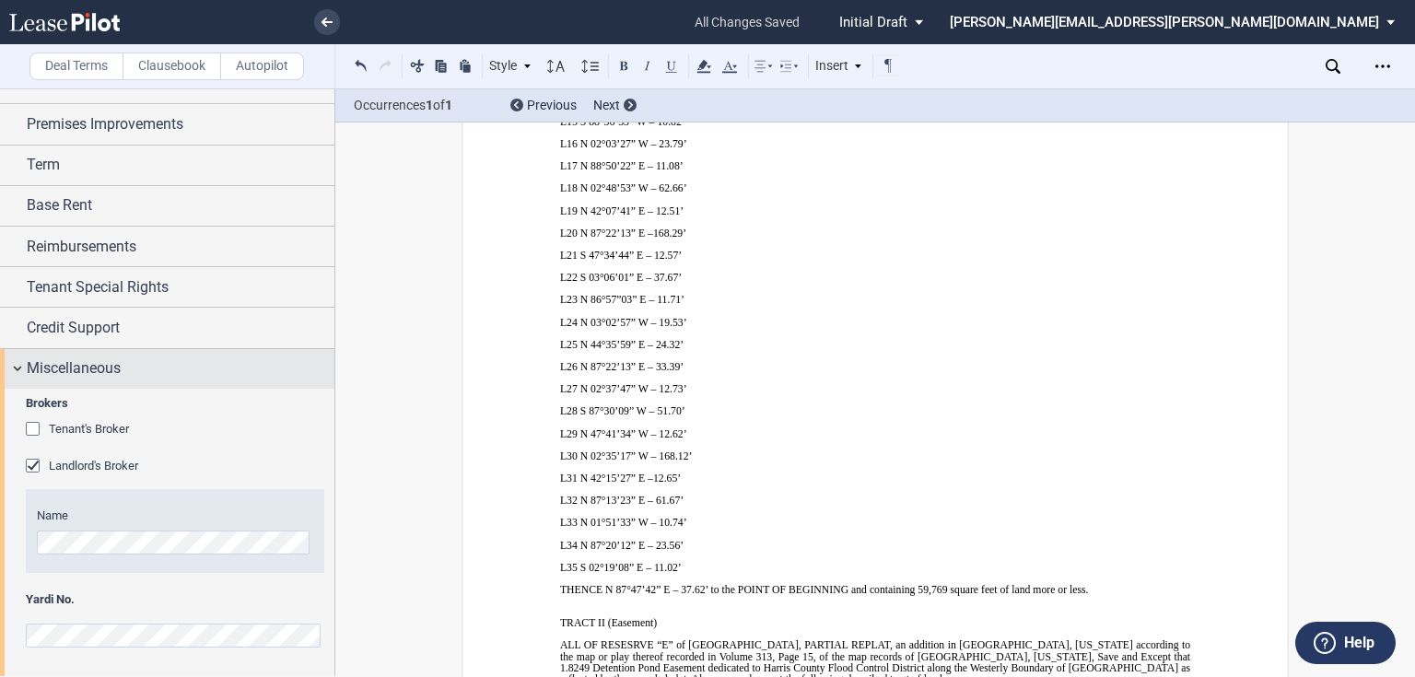
click at [109, 377] on span "Miscellaneous" at bounding box center [74, 368] width 94 height 22
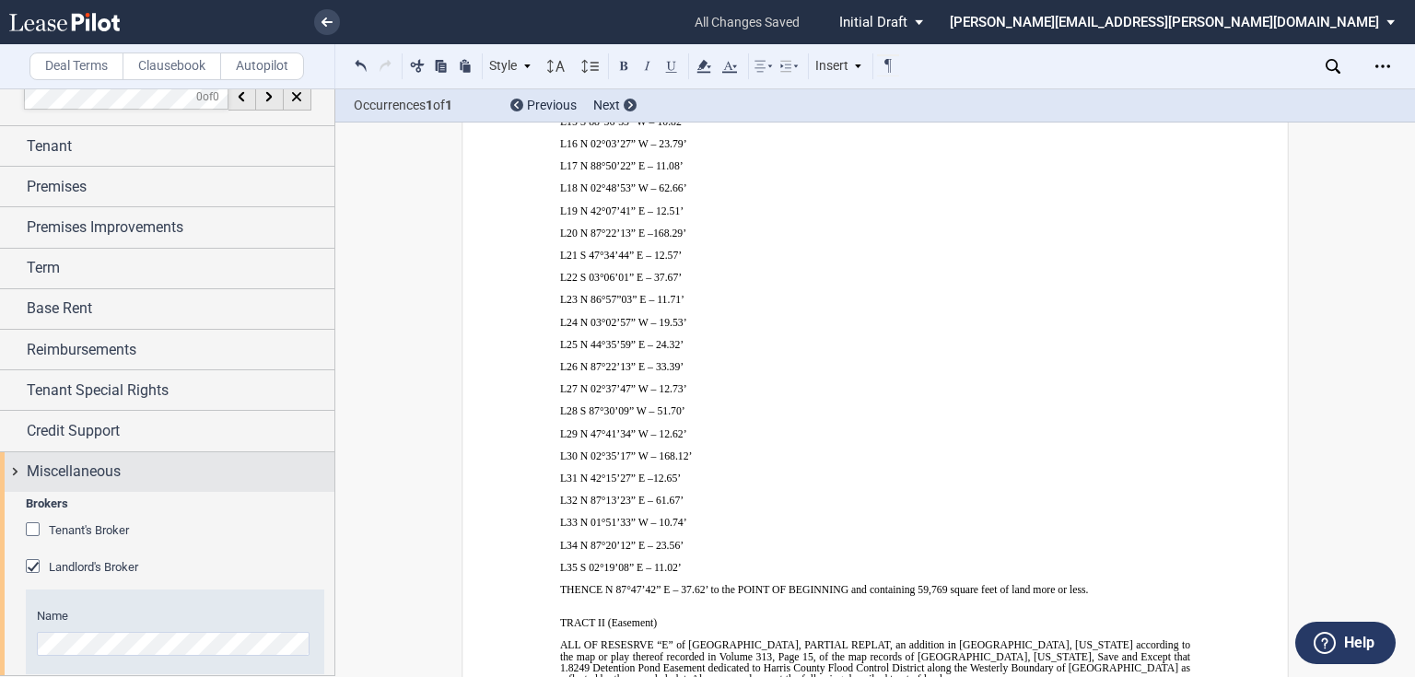
scroll to position [0, 0]
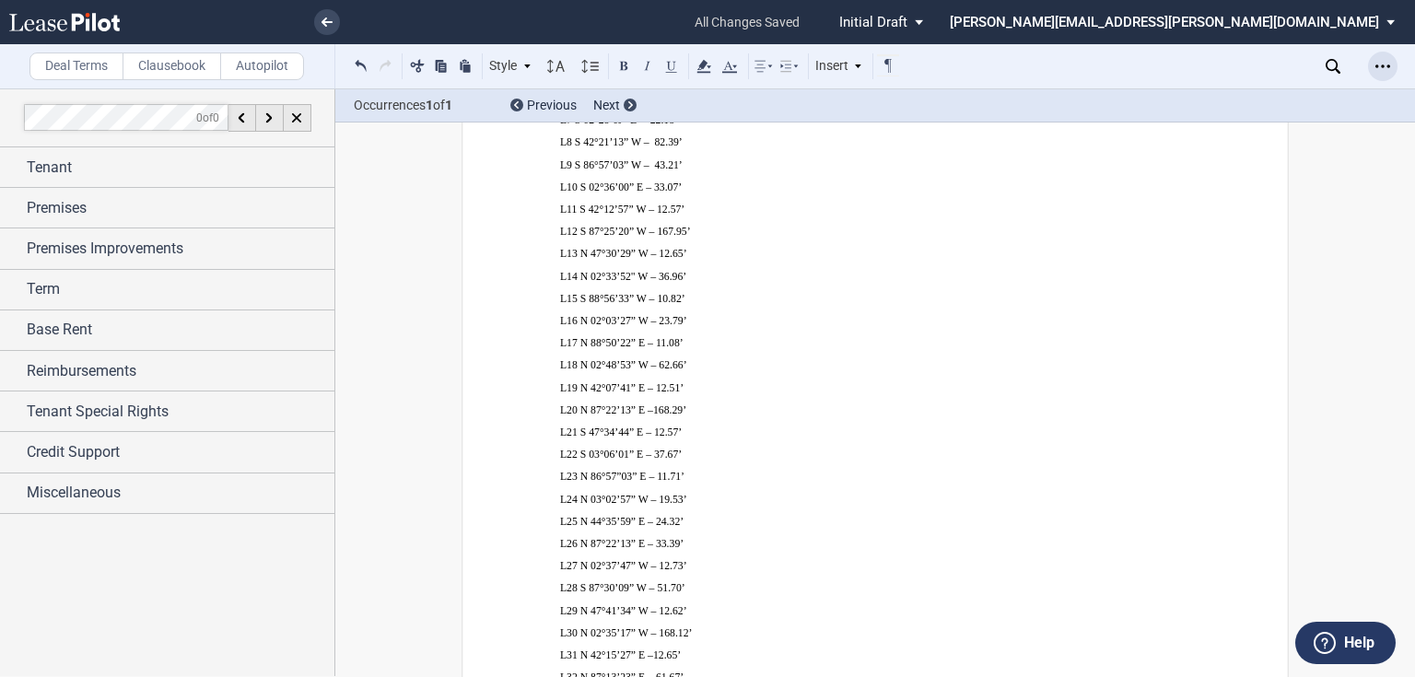
click at [1373, 65] on div "Open Lease options menu" at bounding box center [1382, 66] width 29 height 29
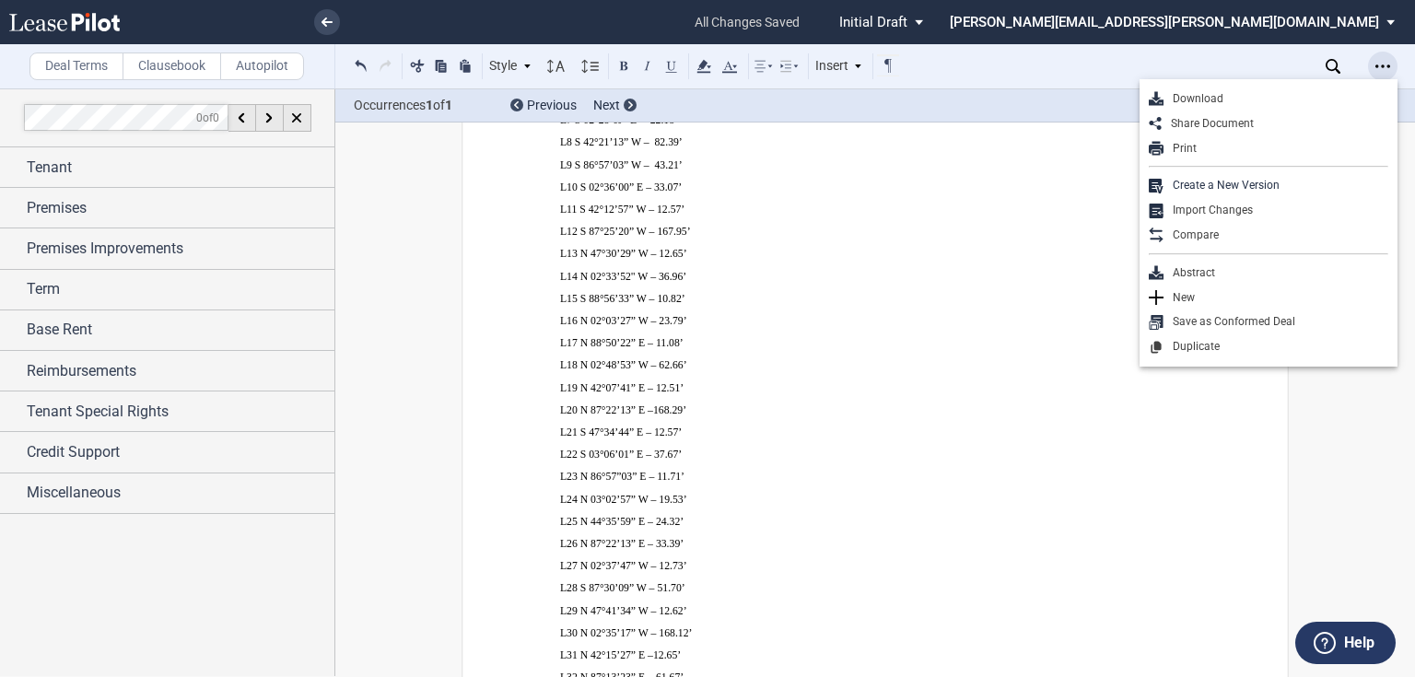
scroll to position [16072, 0]
click at [1269, 92] on div "Download" at bounding box center [1275, 99] width 225 height 16
